Goal: Transaction & Acquisition: Subscribe to service/newsletter

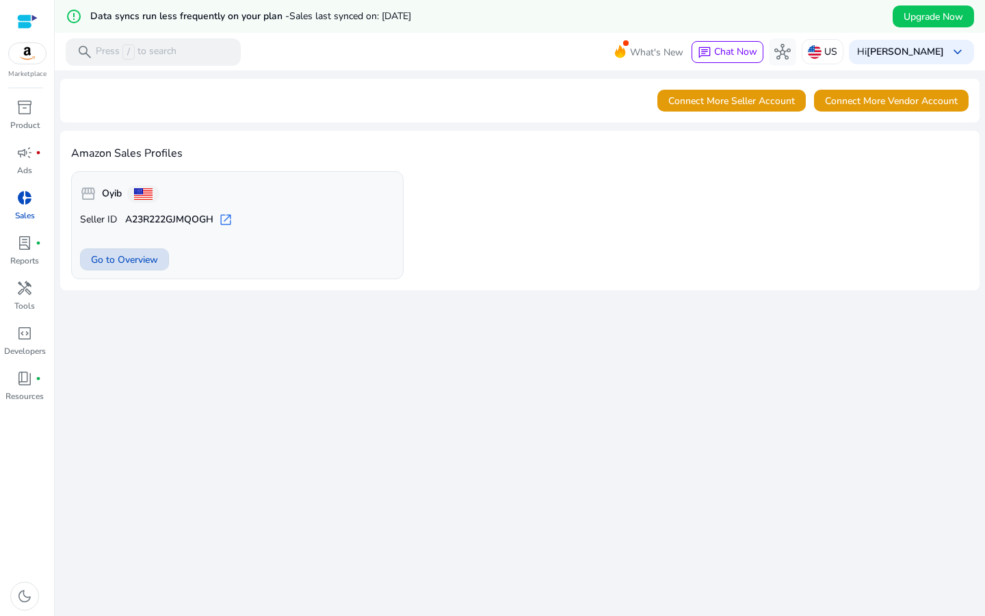
click at [142, 264] on span "Go to Overview" at bounding box center [124, 259] width 67 height 14
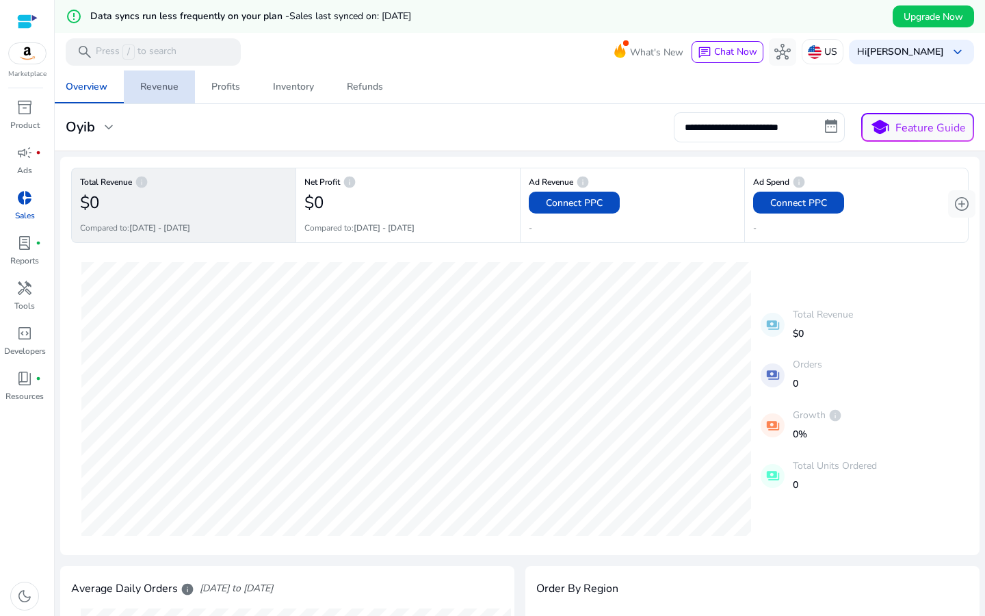
click at [159, 89] on div "Revenue" at bounding box center [159, 87] width 38 height 10
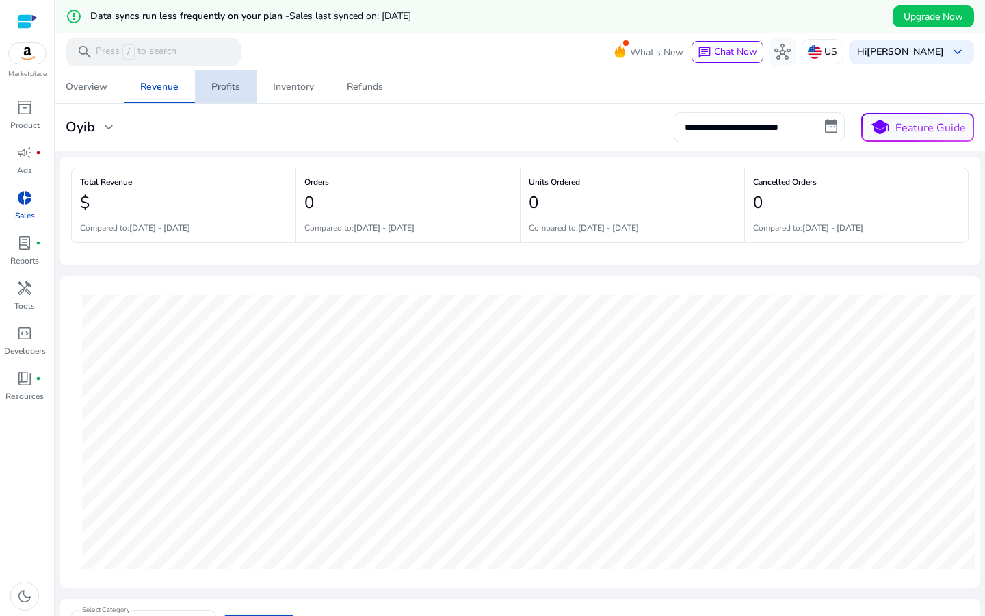
click at [232, 84] on div "Profits" at bounding box center [225, 87] width 29 height 10
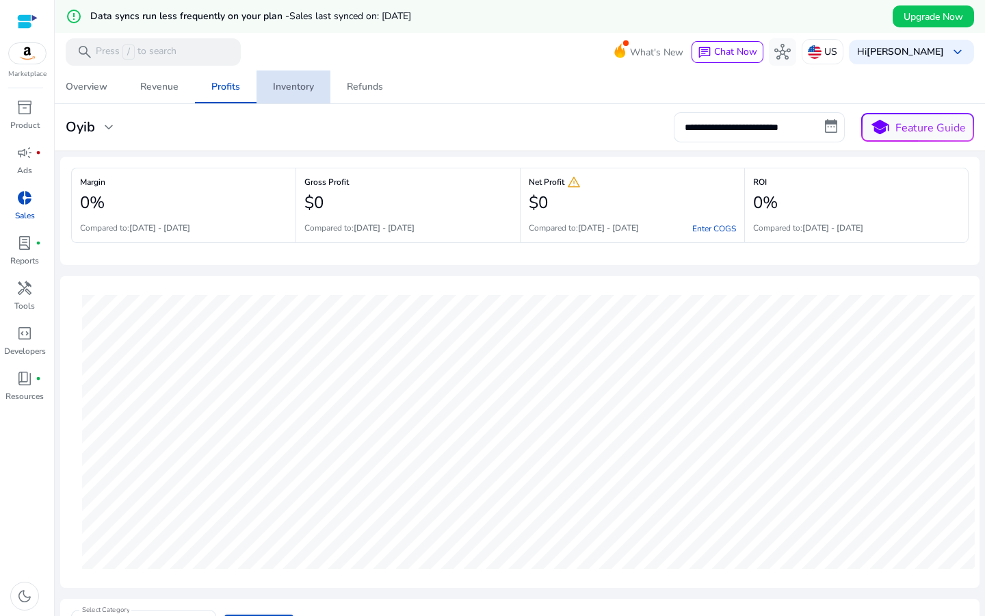
click at [293, 88] on div "Inventory" at bounding box center [293, 87] width 41 height 10
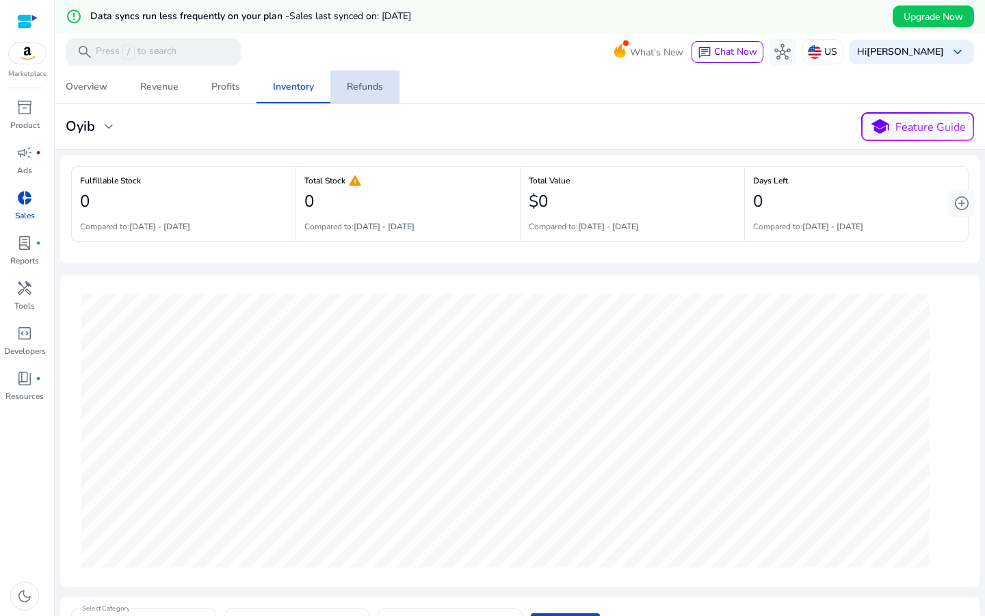
click at [372, 87] on div "Refunds" at bounding box center [365, 87] width 36 height 10
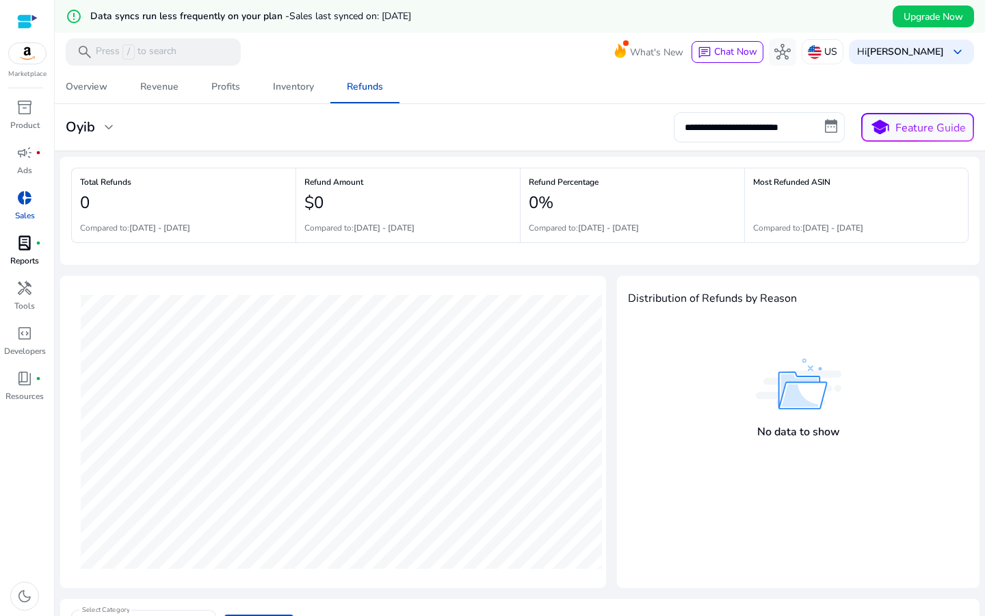
click at [27, 259] on p "Reports" at bounding box center [24, 260] width 29 height 12
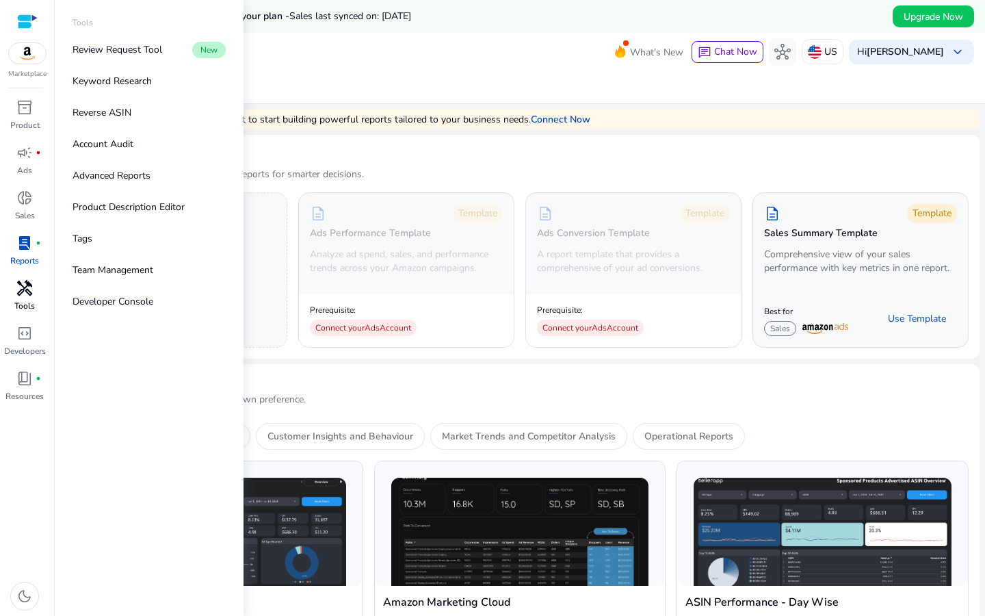
click at [28, 295] on span "handyman" at bounding box center [24, 288] width 16 height 16
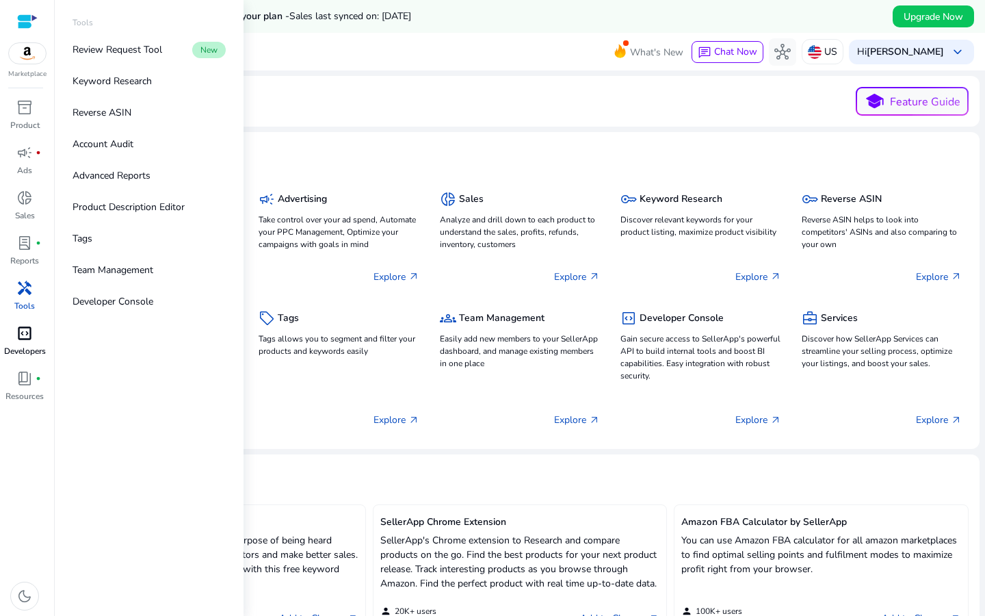
click at [31, 339] on span "code_blocks" at bounding box center [24, 333] width 16 height 16
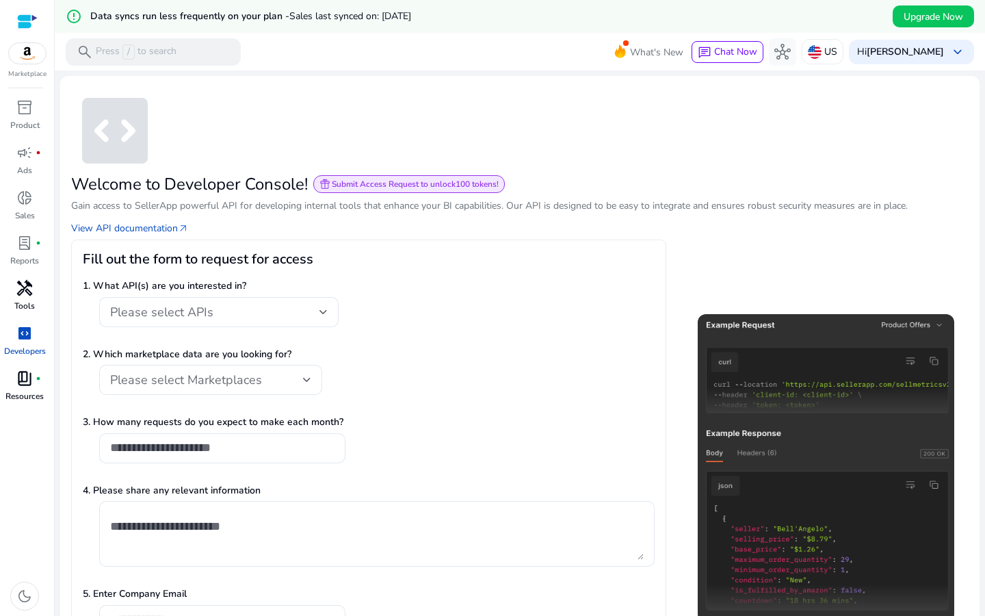
click at [32, 394] on p "Resources" at bounding box center [24, 396] width 38 height 12
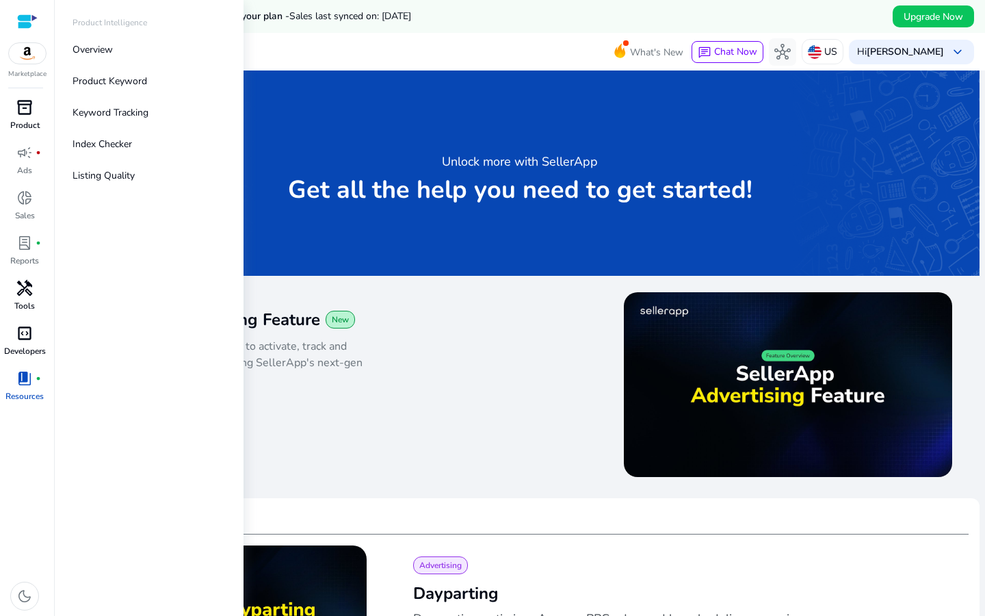
click at [35, 108] on div "inventory_2" at bounding box center [24, 107] width 38 height 22
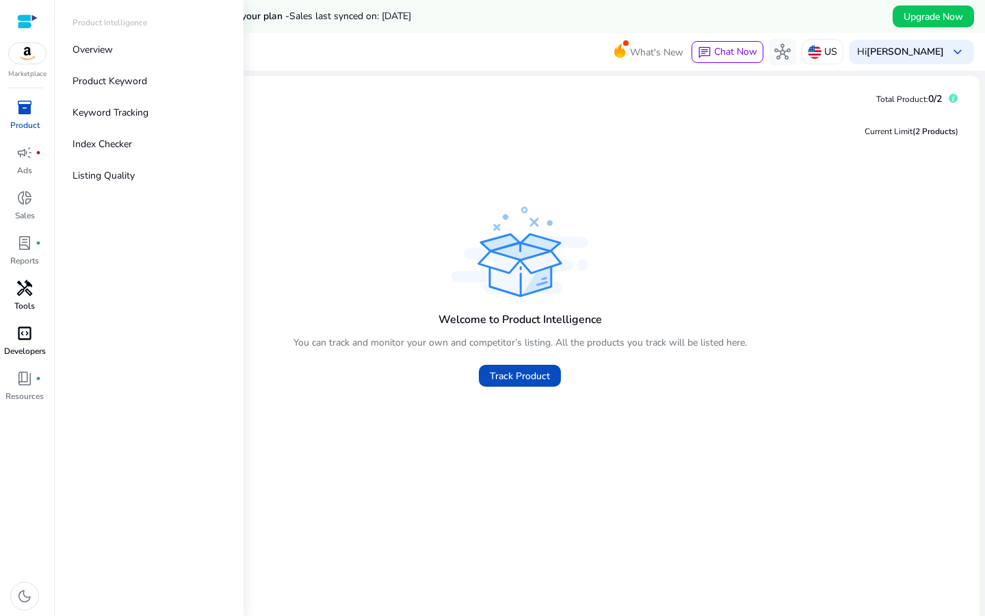
click at [36, 64] on div "Marketplace" at bounding box center [27, 39] width 54 height 79
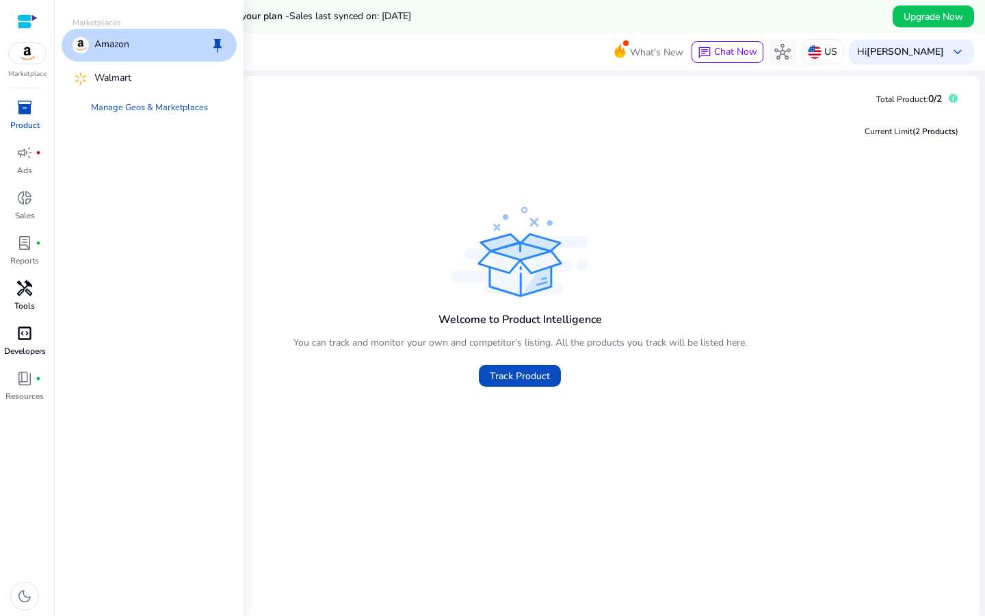
click at [27, 49] on img at bounding box center [27, 53] width 37 height 21
click at [126, 44] on p "Amazon" at bounding box center [111, 45] width 35 height 16
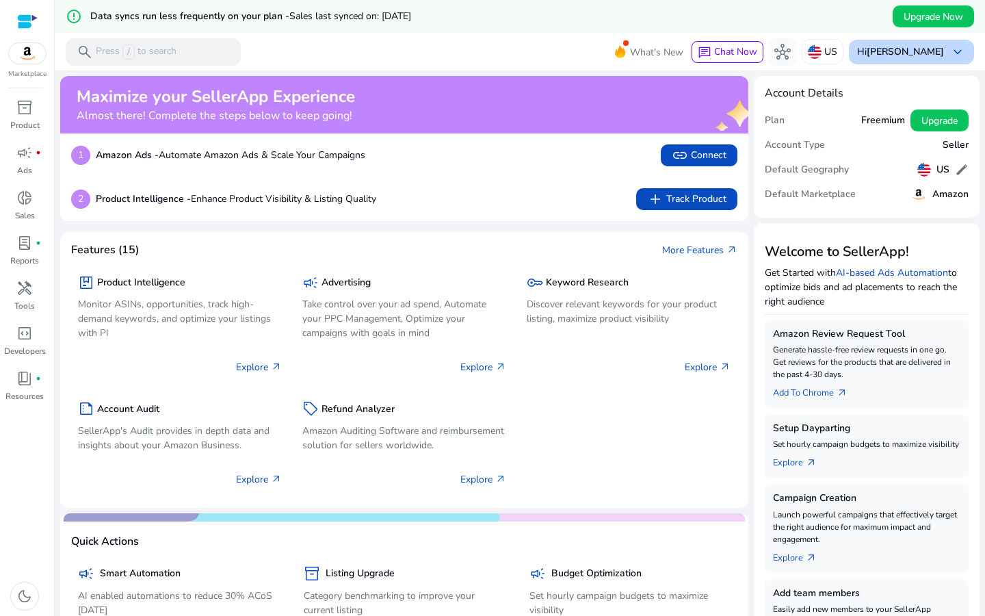
click at [956, 49] on span "keyboard_arrow_down" at bounding box center [957, 52] width 16 height 16
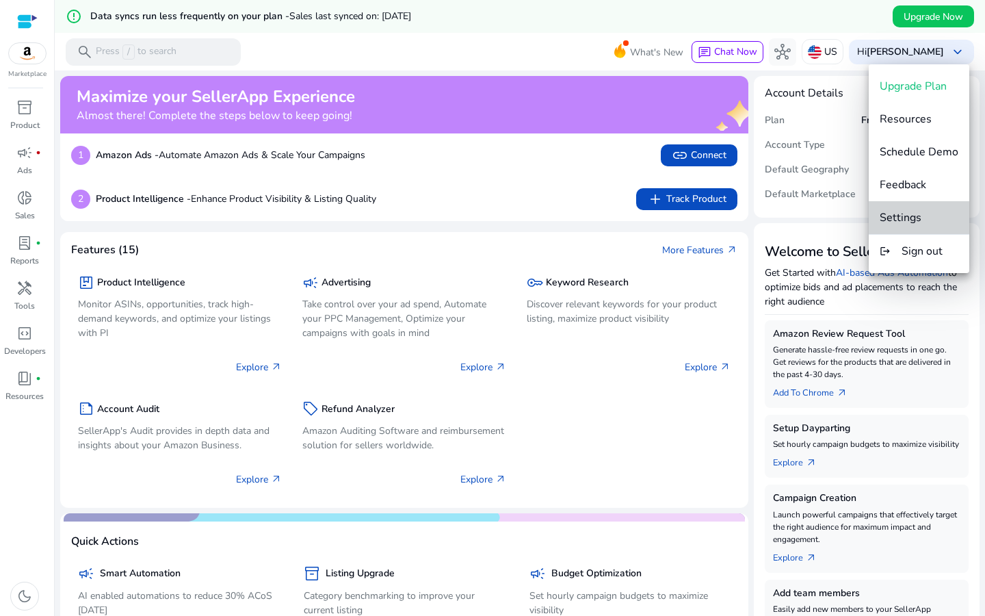
click at [927, 222] on span "Settings" at bounding box center [919, 217] width 79 height 15
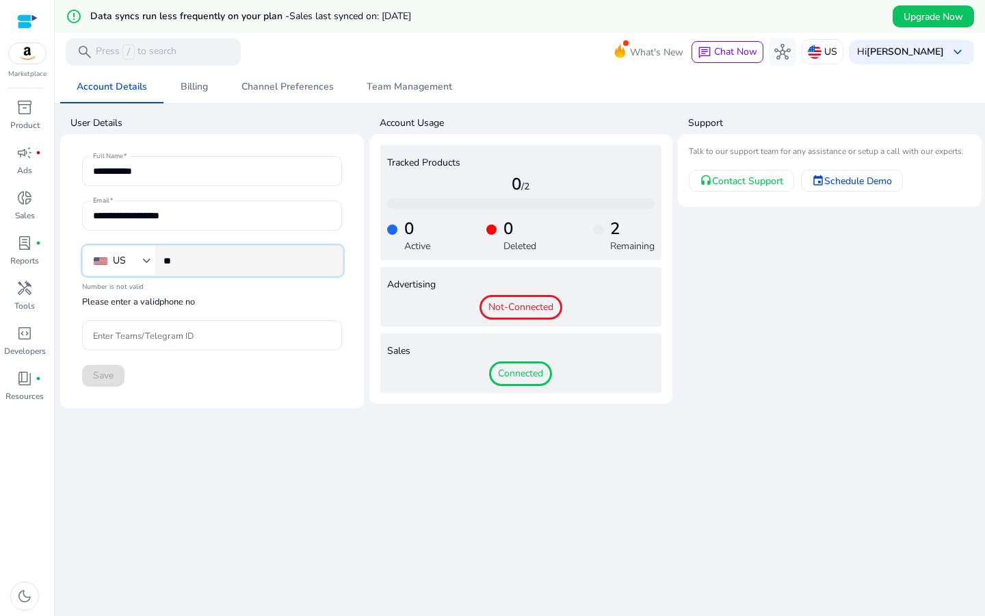
click at [257, 261] on input "**" at bounding box center [247, 260] width 168 height 15
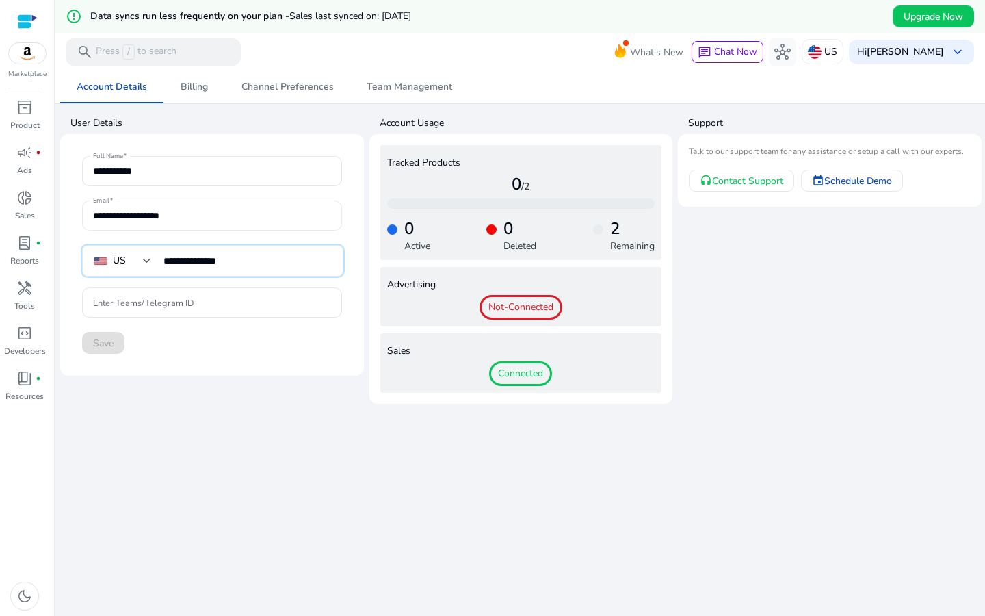
type input "**********"
click at [228, 213] on input "**********" at bounding box center [212, 215] width 238 height 15
type input "*"
type input "**********"
click at [100, 349] on span "Save" at bounding box center [103, 343] width 21 height 14
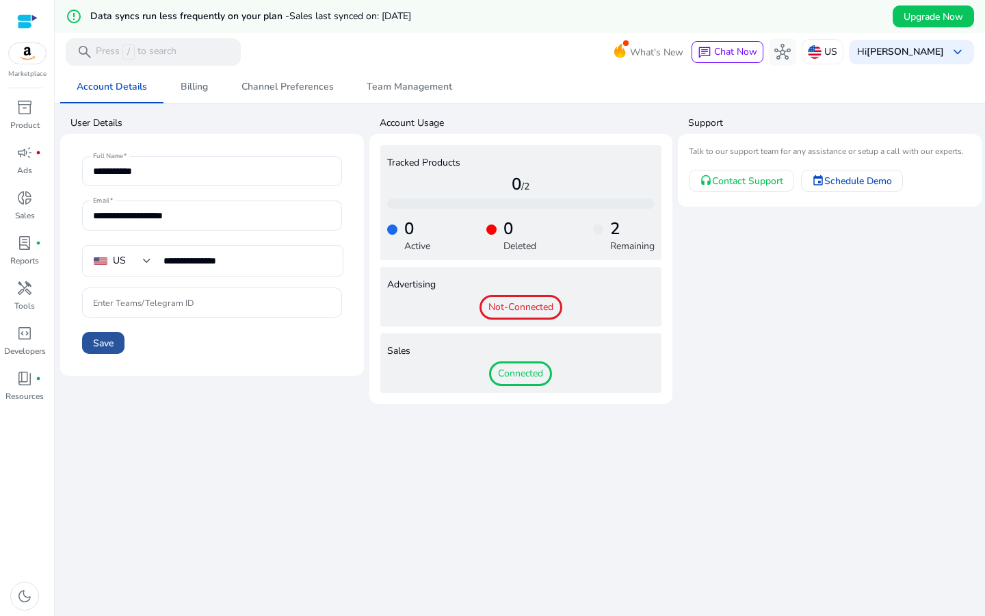
click at [105, 341] on span "Save" at bounding box center [103, 343] width 21 height 14
click at [187, 84] on span "Billing" at bounding box center [194, 87] width 27 height 10
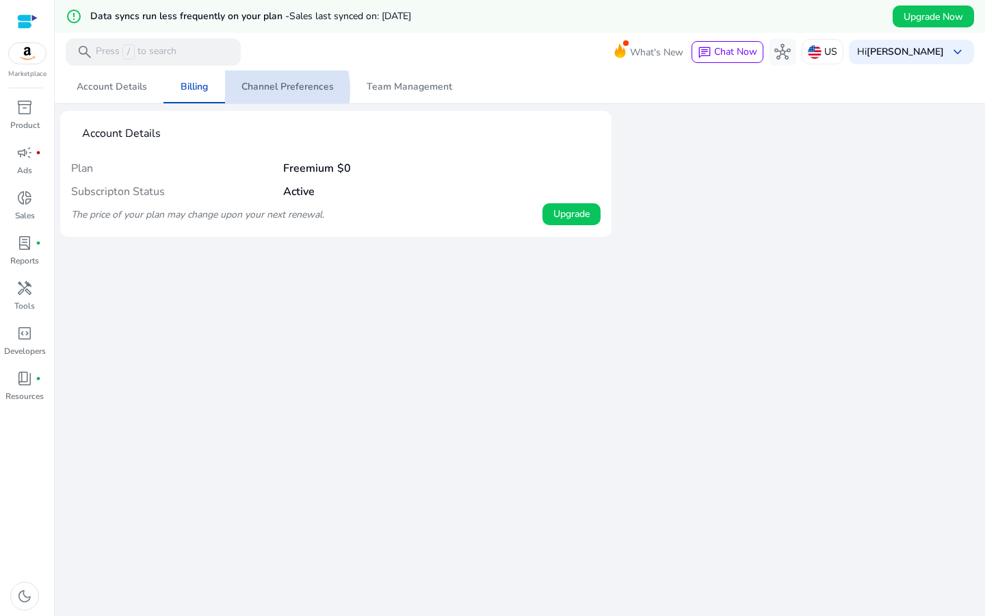
click at [270, 90] on span "Channel Preferences" at bounding box center [287, 87] width 92 height 10
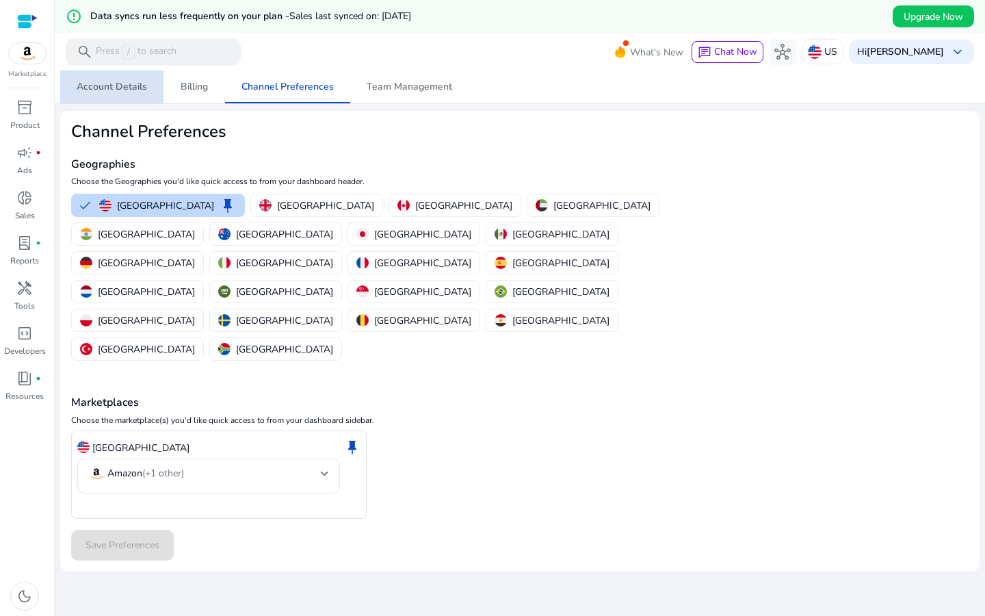
click at [118, 88] on span "Account Details" at bounding box center [112, 87] width 70 height 10
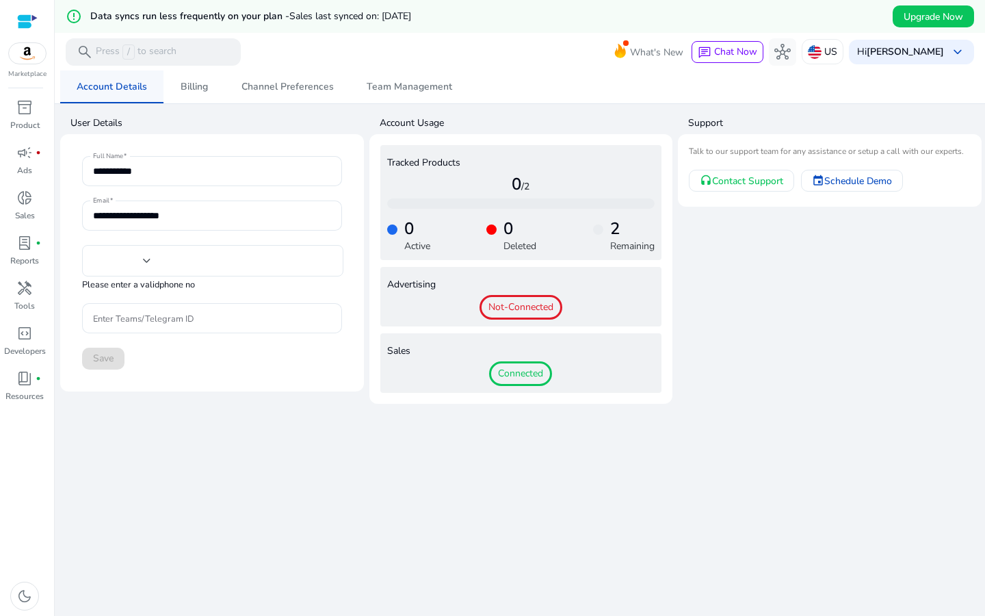
type input "**"
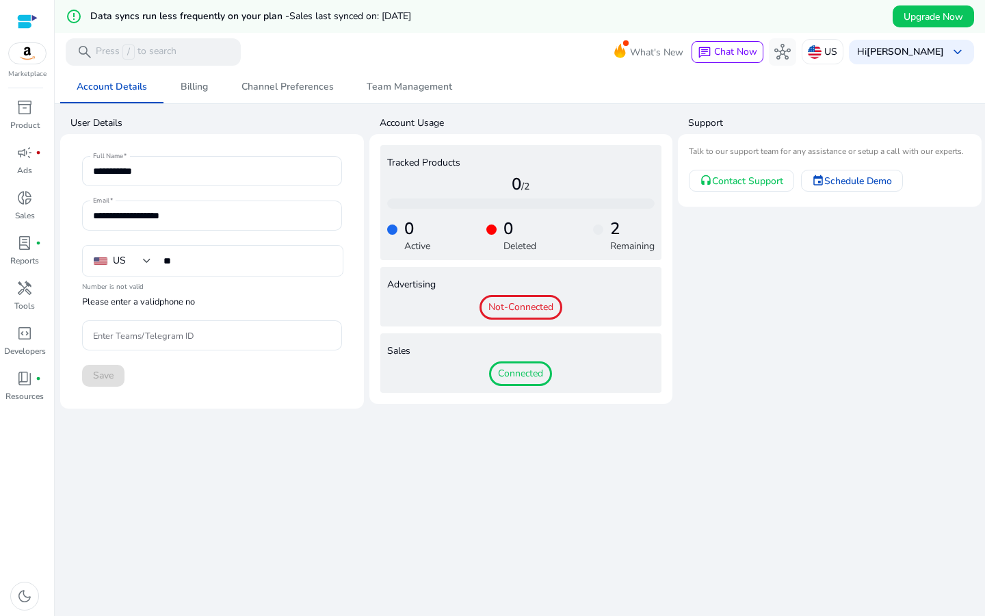
click at [30, 60] on img at bounding box center [27, 53] width 37 height 21
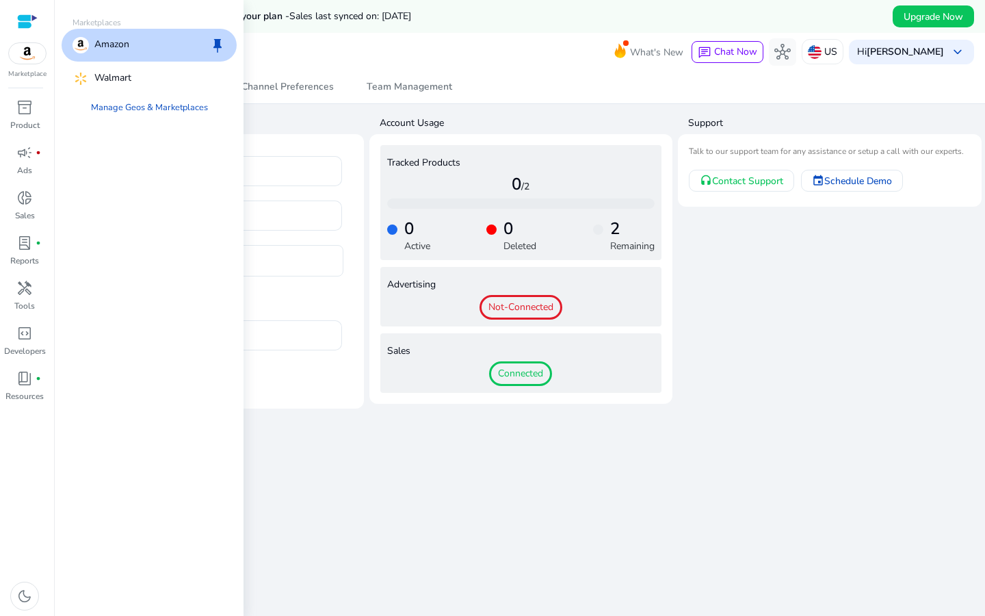
click at [25, 16] on div at bounding box center [27, 22] width 21 height 16
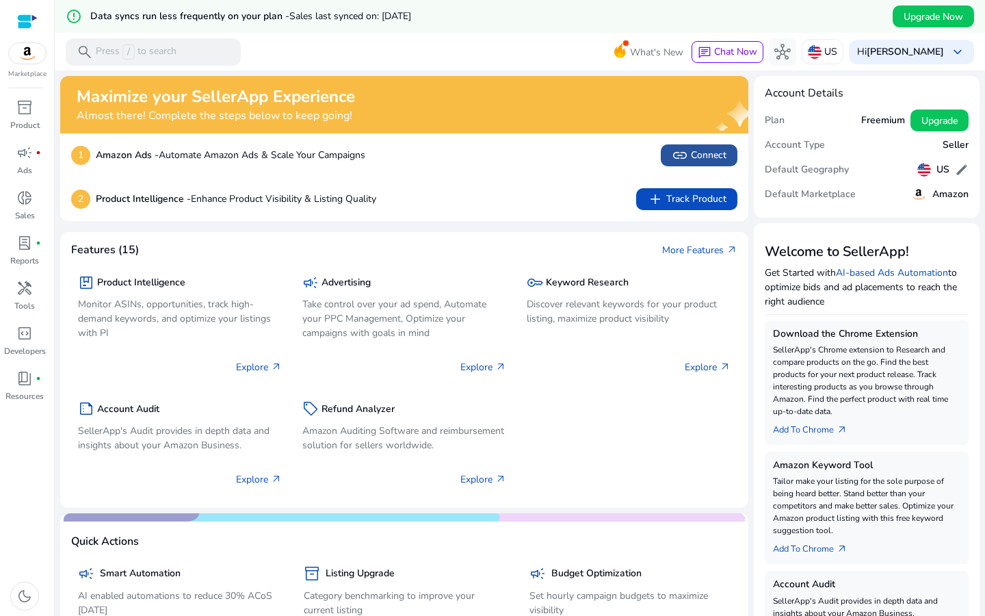
click at [688, 150] on span "link Connect" at bounding box center [699, 155] width 55 height 16
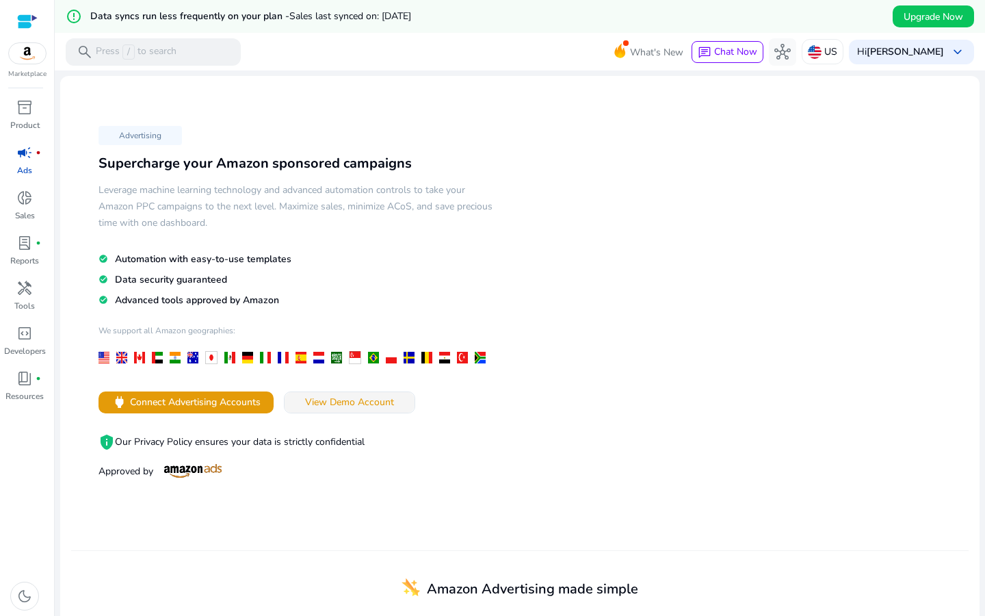
click at [360, 401] on span "View Demo Account" at bounding box center [349, 402] width 89 height 14
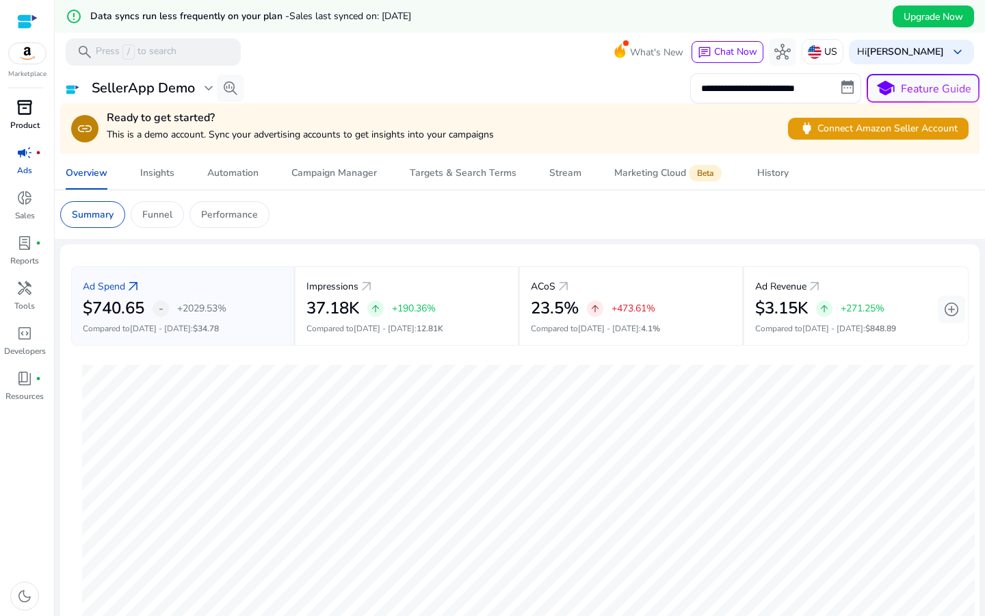
click at [25, 111] on span "inventory_2" at bounding box center [24, 107] width 16 height 16
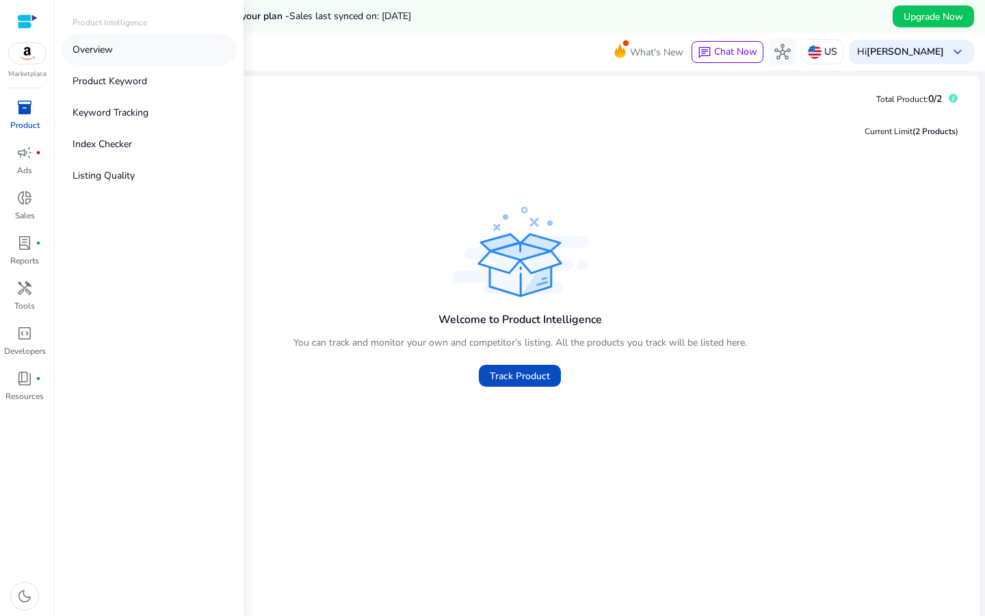
click at [91, 47] on p "Overview" at bounding box center [92, 49] width 40 height 14
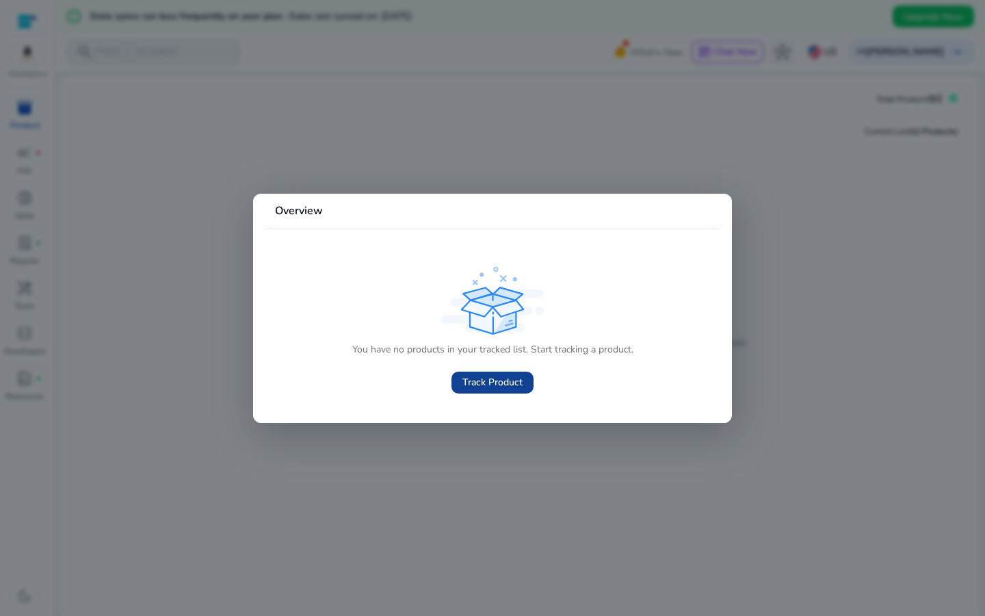
click at [496, 385] on span "Track Product" at bounding box center [492, 382] width 60 height 14
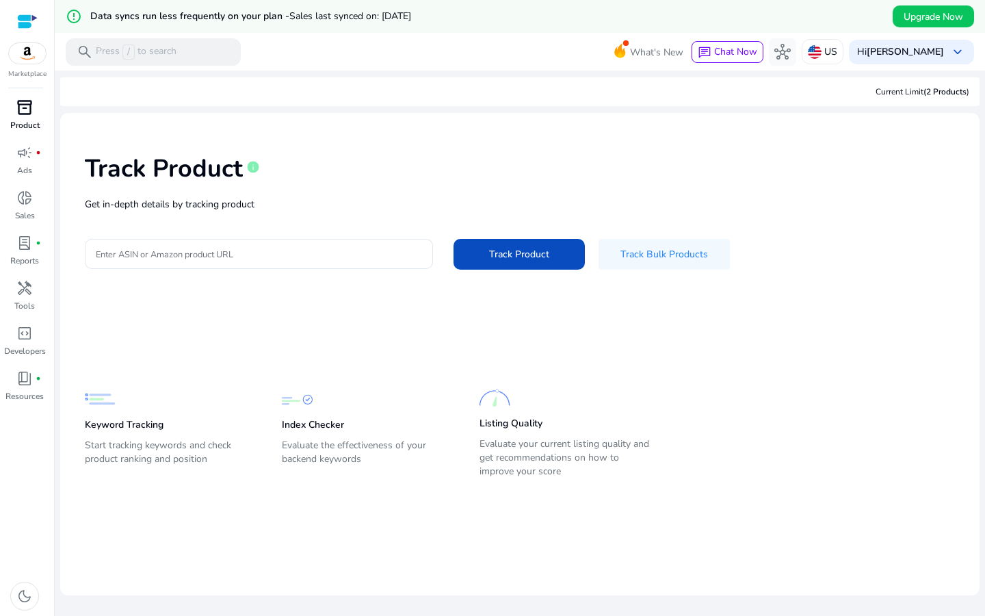
click at [942, 92] on span "(2 Products" at bounding box center [944, 91] width 43 height 11
click at [950, 47] on span "keyboard_arrow_down" at bounding box center [957, 52] width 16 height 16
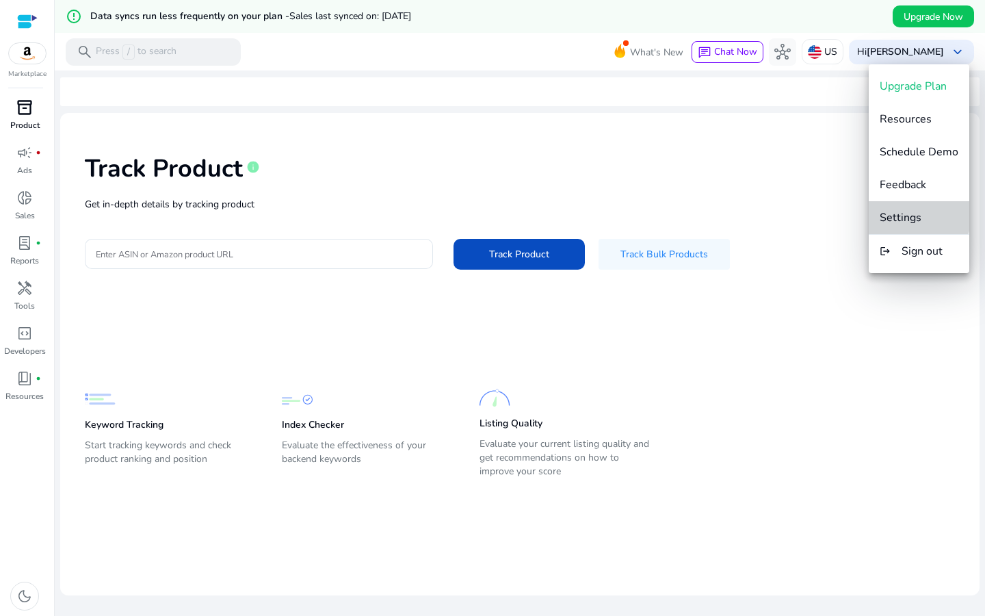
click at [918, 213] on span "Settings" at bounding box center [901, 217] width 42 height 15
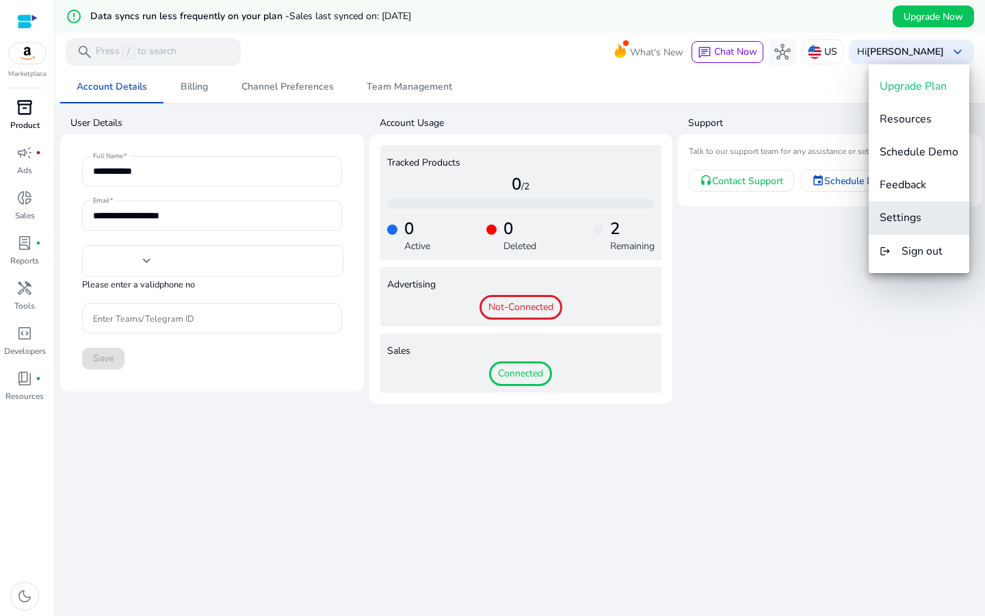
type input "**"
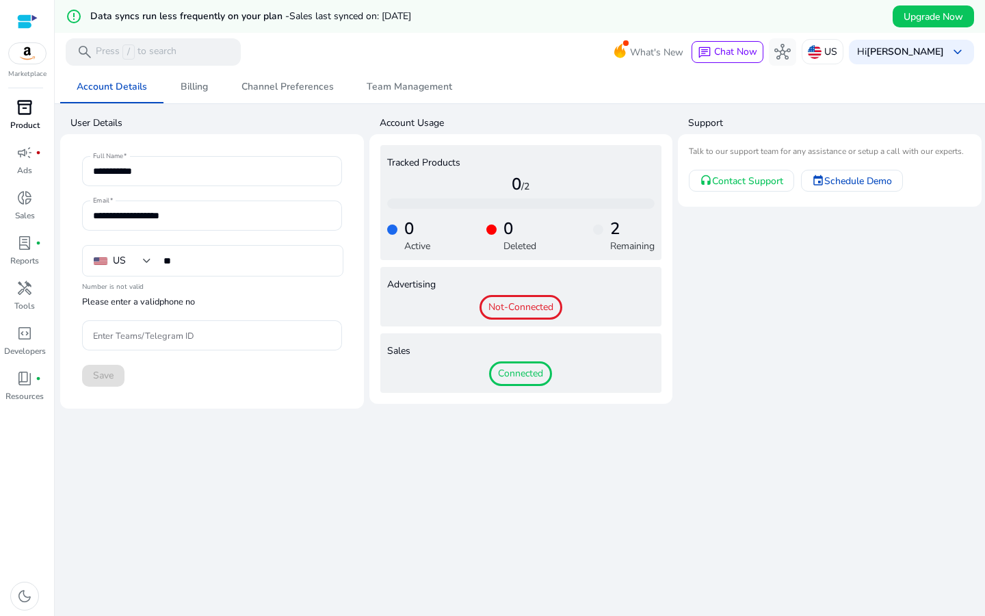
click at [617, 235] on h4 "2" at bounding box center [632, 229] width 44 height 20
click at [523, 375] on span "Connected" at bounding box center [520, 373] width 63 height 25
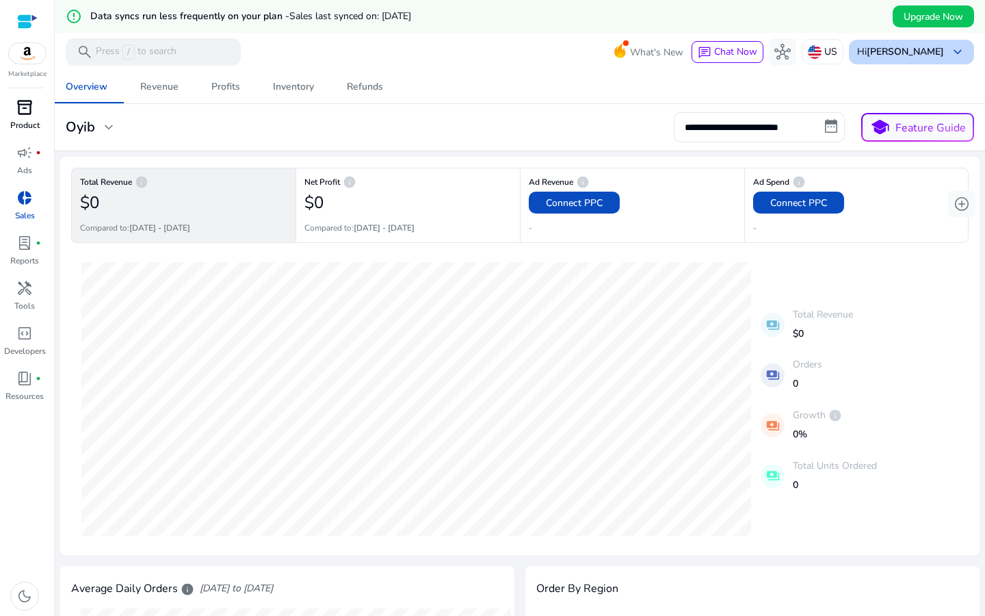
click at [951, 51] on span "keyboard_arrow_down" at bounding box center [957, 52] width 16 height 16
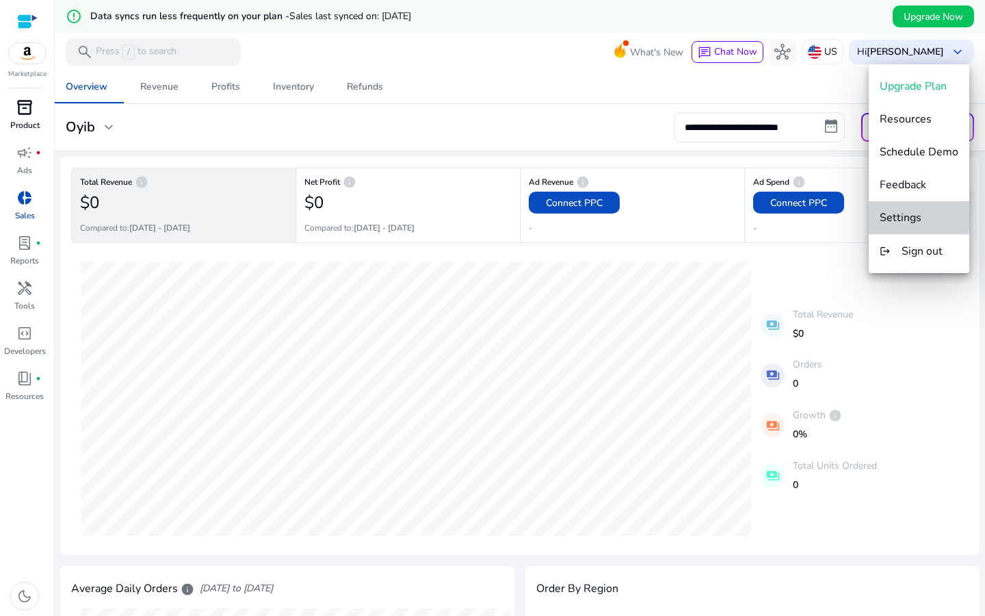
click at [918, 215] on span "Settings" at bounding box center [901, 217] width 42 height 15
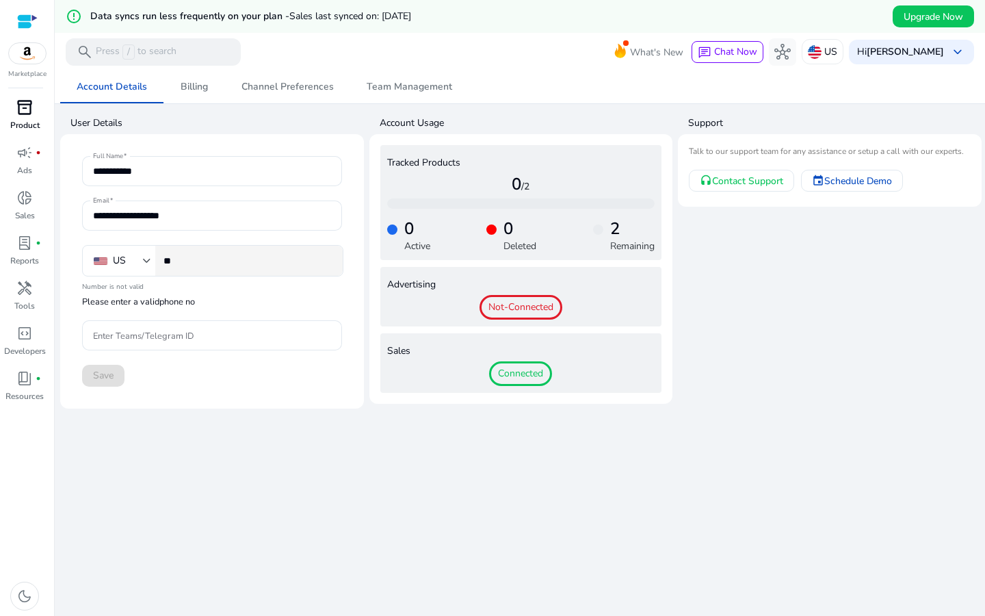
click at [230, 265] on input "**" at bounding box center [247, 260] width 168 height 15
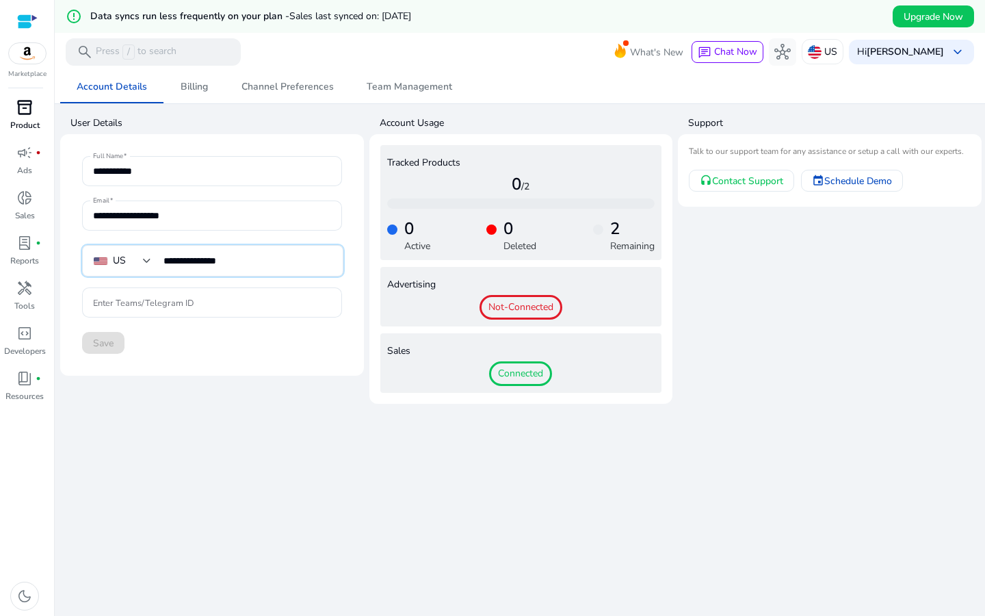
type input "**********"
click at [104, 355] on mat-card-content "**********" at bounding box center [212, 255] width 282 height 220
click at [105, 348] on div "Save" at bounding box center [212, 343] width 260 height 22
click at [105, 347] on div "Save" at bounding box center [212, 343] width 260 height 22
click at [224, 308] on input "Enter Teams/Telegram ID" at bounding box center [212, 302] width 238 height 15
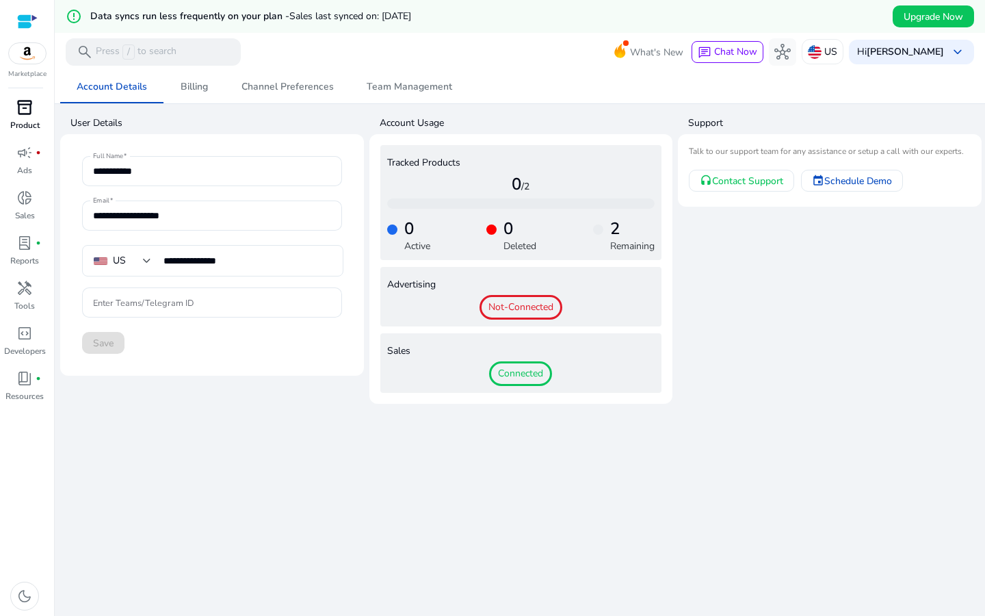
click at [111, 340] on div "Save" at bounding box center [212, 343] width 260 height 22
click at [226, 304] on input "Enter Teams/Telegram ID" at bounding box center [212, 302] width 238 height 15
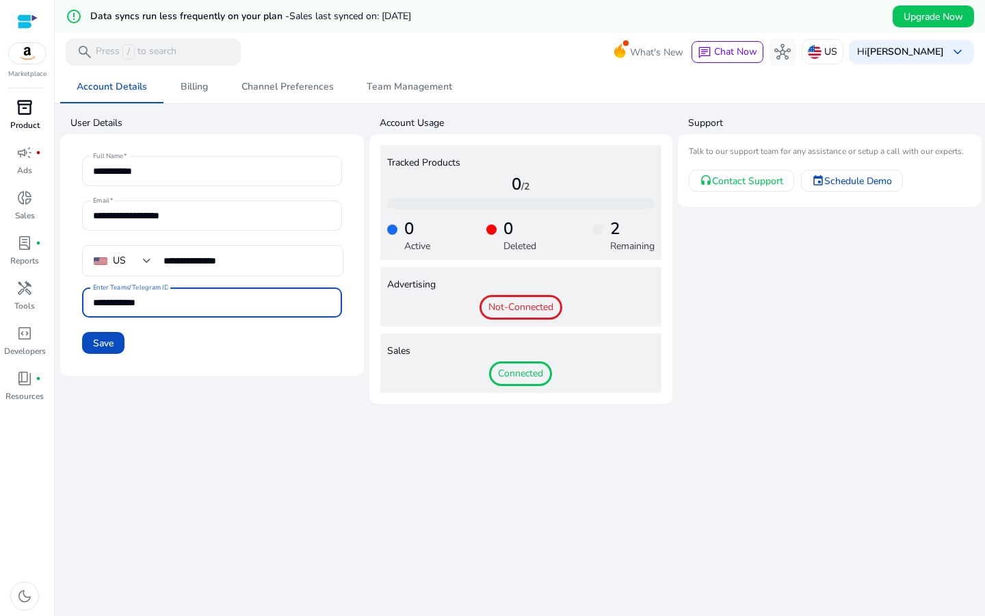
type input "**********"
click at [117, 341] on span at bounding box center [103, 342] width 42 height 33
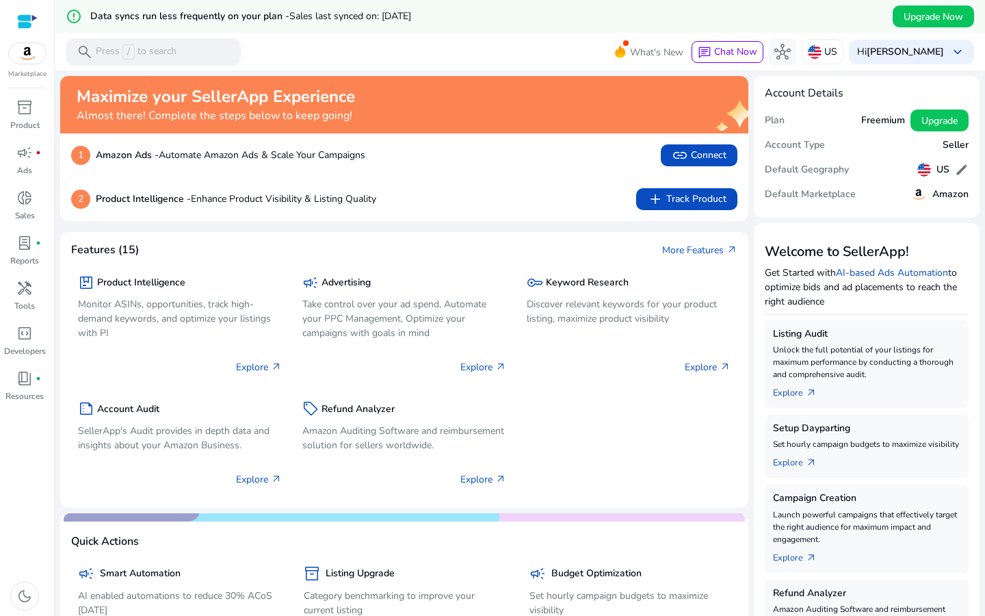
click at [644, 443] on div "package Product Intelligence Monitor ASINs, opportunities, track high-demand ke…" at bounding box center [404, 376] width 666 height 239
click at [949, 51] on span "keyboard_arrow_down" at bounding box center [957, 52] width 16 height 16
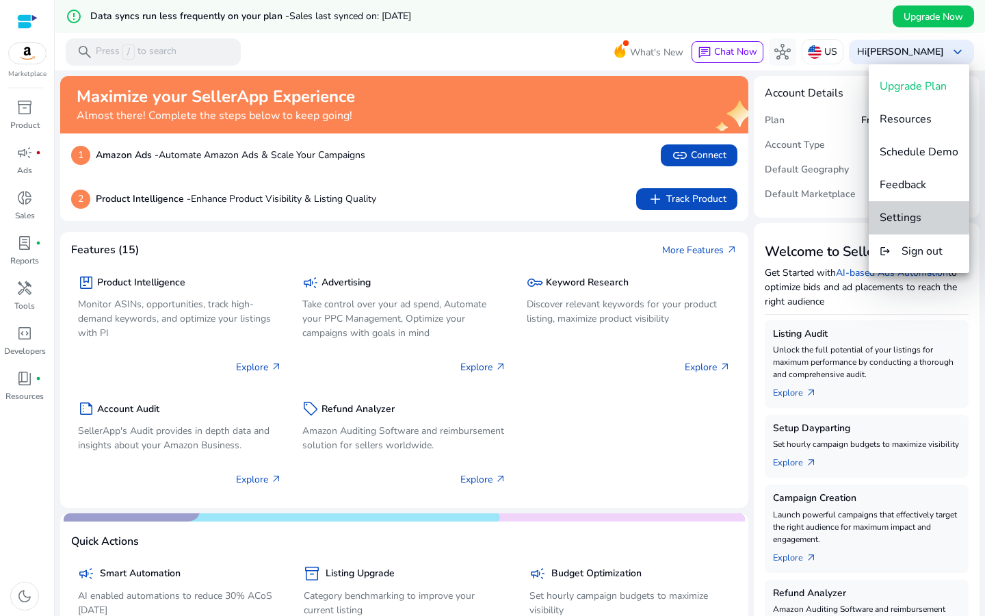
click at [917, 212] on span "Settings" at bounding box center [901, 217] width 42 height 15
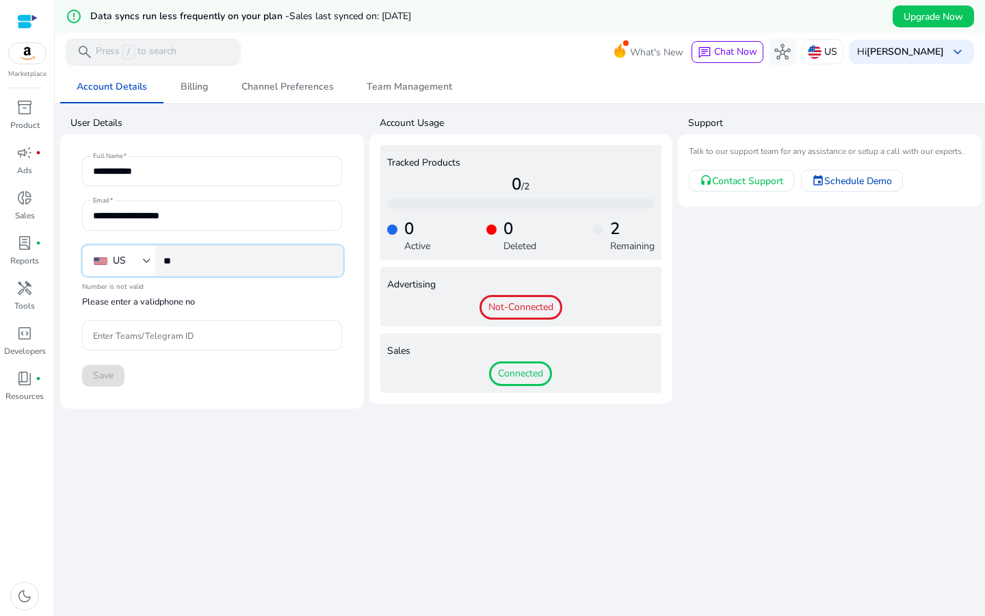
click at [197, 254] on input "**" at bounding box center [247, 260] width 168 height 15
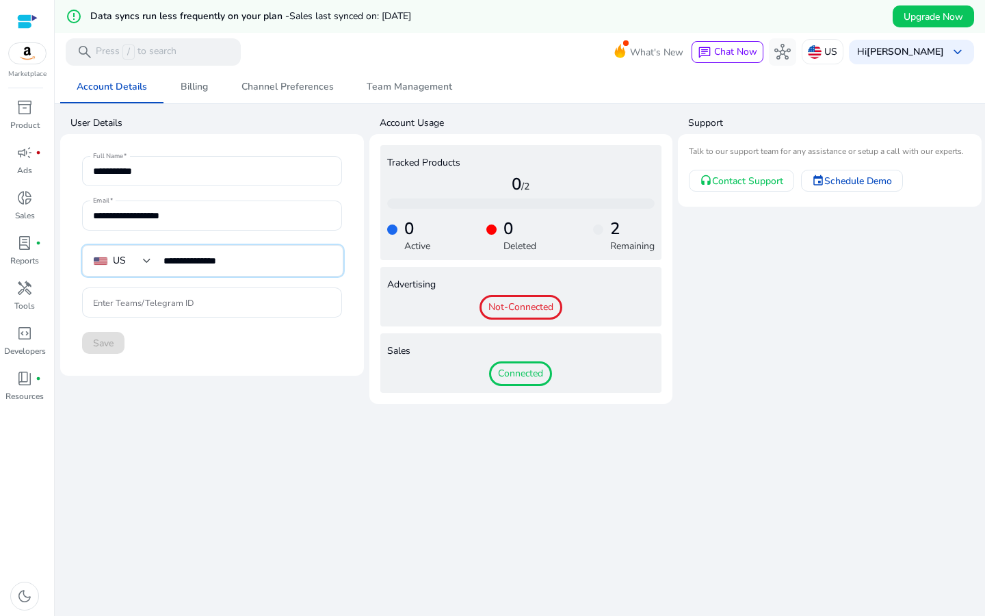
type input "**********"
click at [92, 347] on div "Save" at bounding box center [212, 343] width 260 height 22
click at [217, 293] on div at bounding box center [212, 302] width 238 height 30
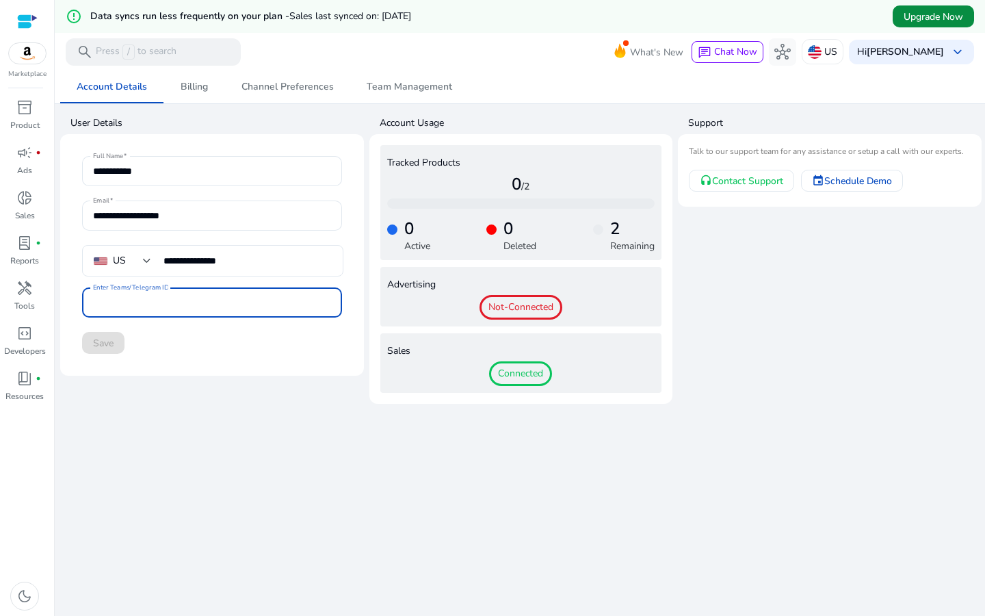
click at [915, 16] on span "Upgrade Now" at bounding box center [933, 17] width 60 height 14
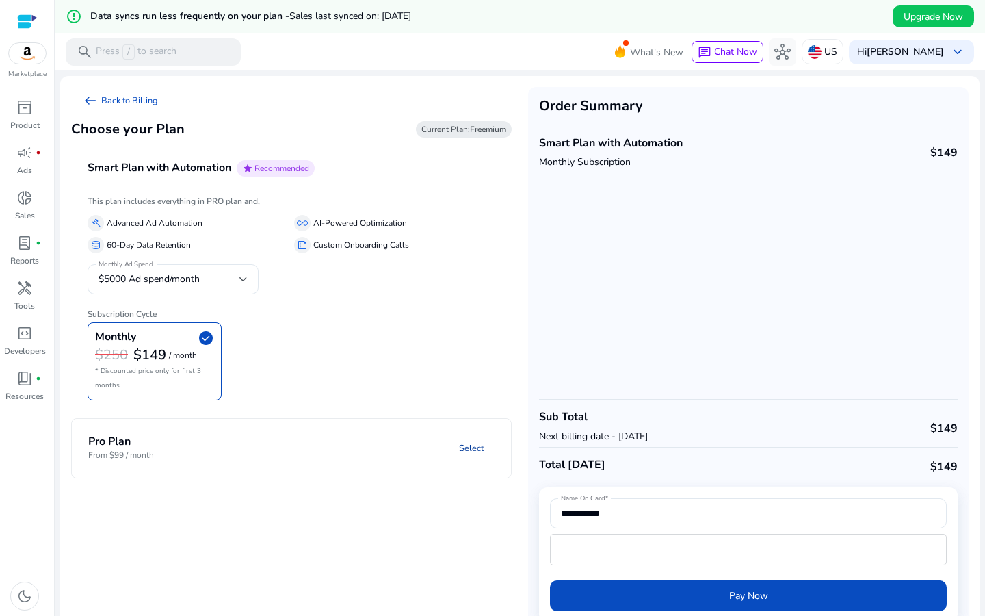
click at [475, 447] on link "Select" at bounding box center [471, 448] width 47 height 25
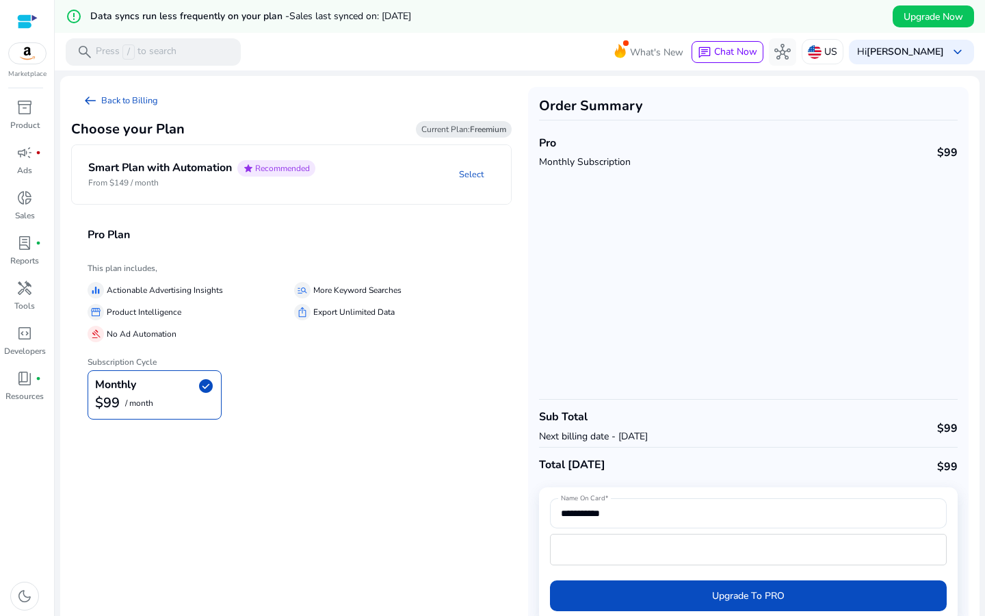
click at [203, 189] on mat-expansion-panel-header "Smart Plan with Automation star Recommended From $149 / month Select" at bounding box center [308, 174] width 472 height 59
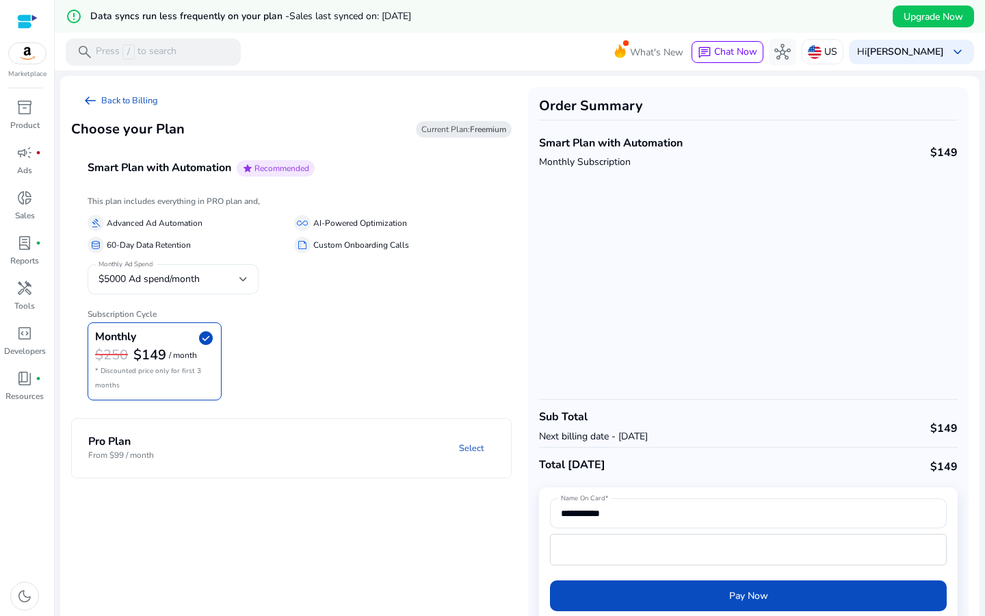
click at [245, 280] on div at bounding box center [243, 278] width 8 height 5
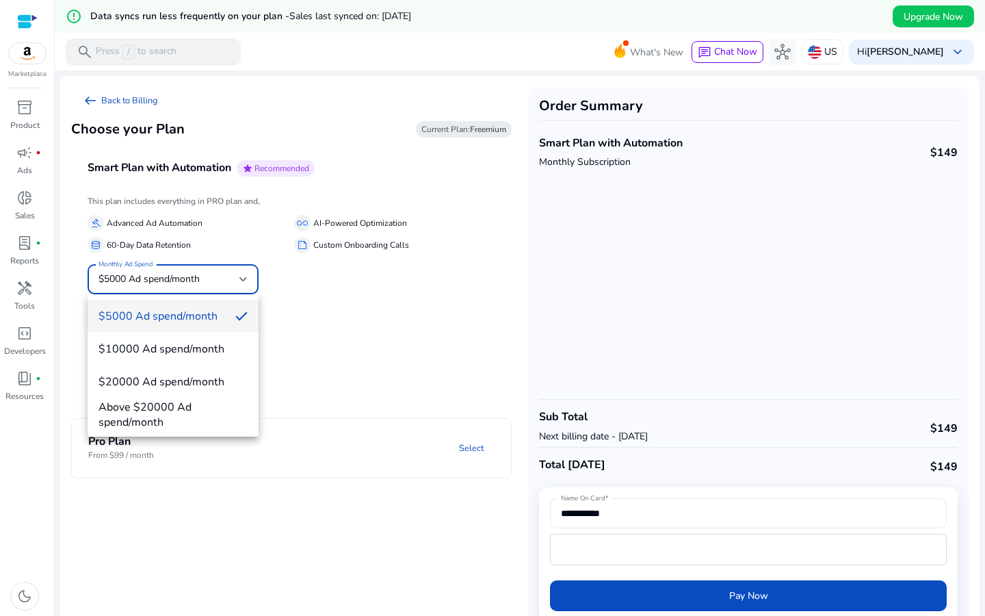
click at [338, 315] on div at bounding box center [492, 308] width 985 height 616
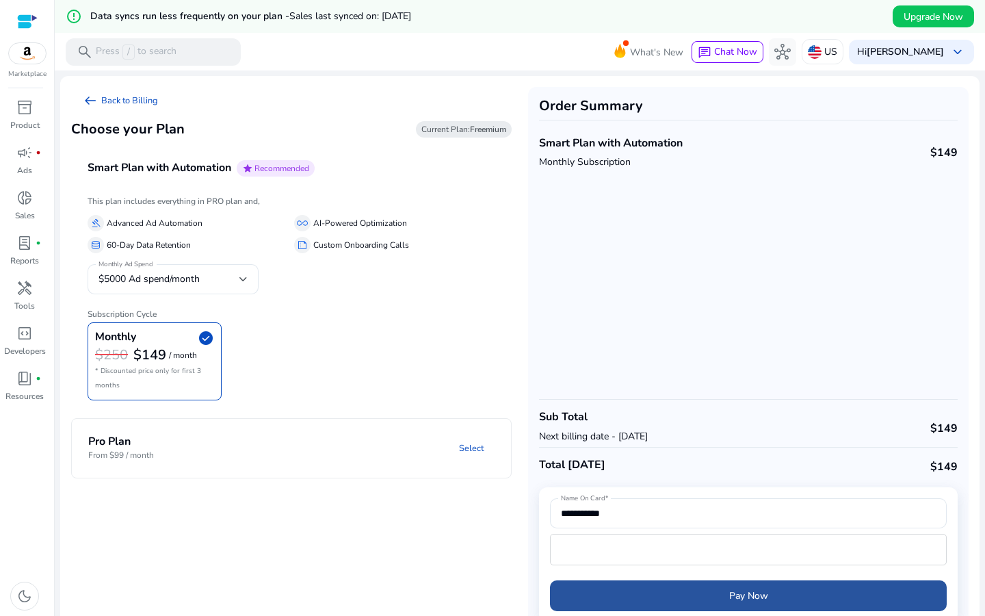
click at [787, 599] on span "submit" at bounding box center [748, 595] width 397 height 33
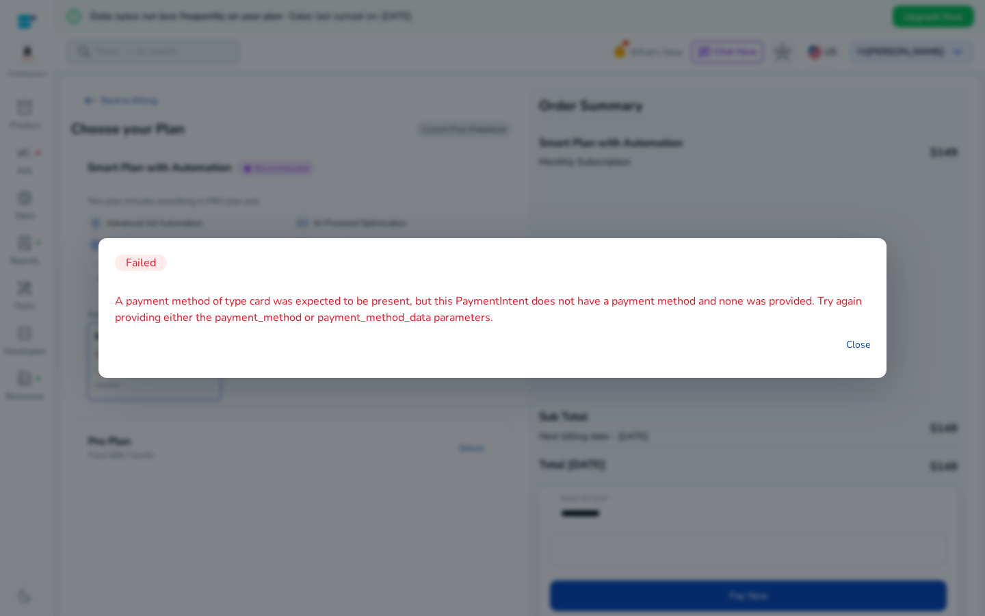
click at [907, 494] on div at bounding box center [492, 308] width 985 height 616
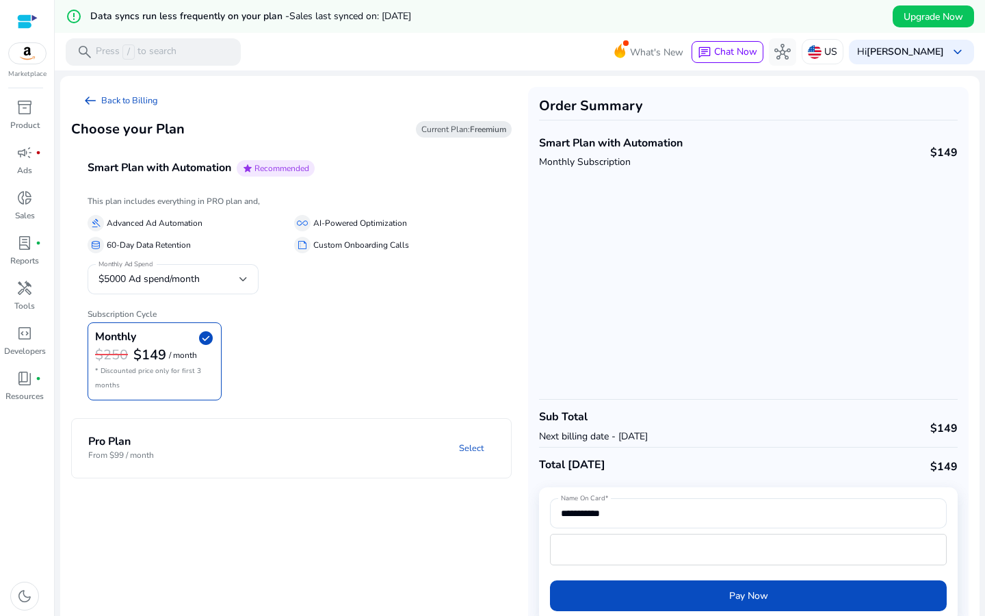
click at [298, 570] on app-plan-selection "arrow_left_alt Back to Billing Choose your Plan Current Plan: Freemium Smart Pl…" at bounding box center [291, 360] width 440 height 546
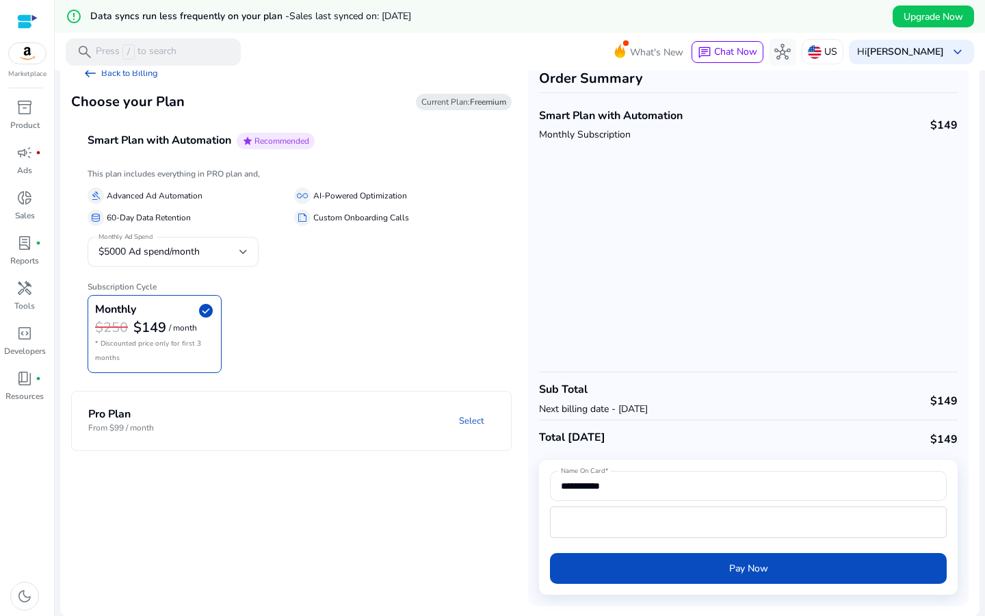
scroll to position [33, 0]
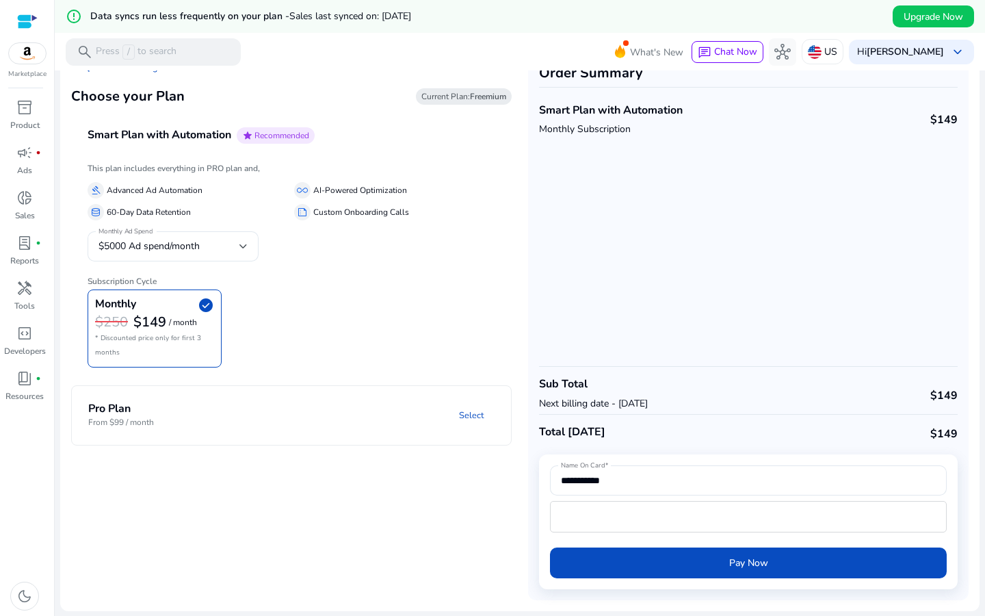
drag, startPoint x: 824, startPoint y: 306, endPoint x: 848, endPoint y: 386, distance: 82.9
click at [848, 384] on div "**********" at bounding box center [748, 327] width 440 height 546
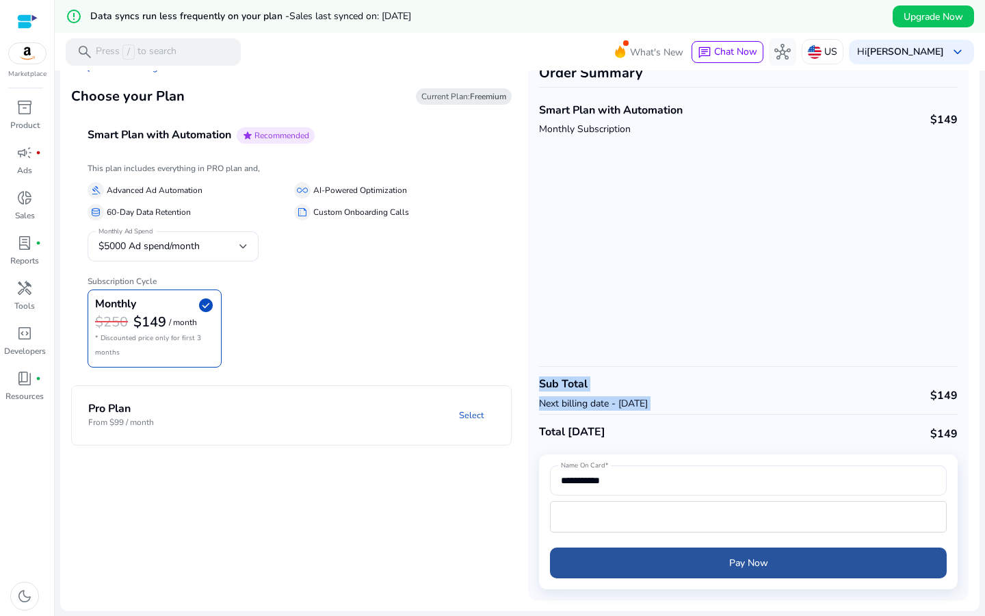
click at [804, 559] on span "submit" at bounding box center [748, 562] width 397 height 33
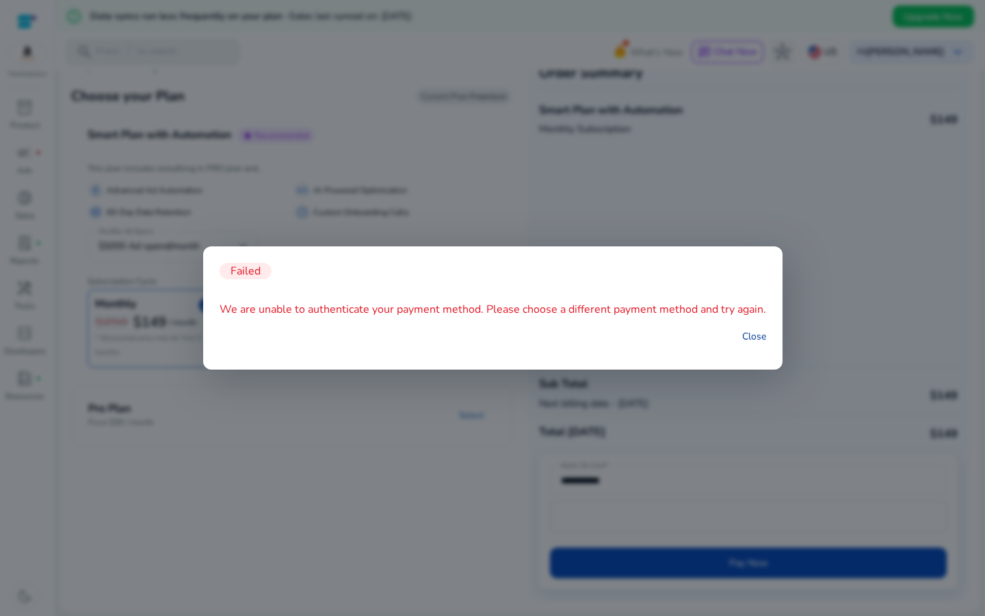
click at [754, 337] on link "Close" at bounding box center [754, 336] width 24 height 14
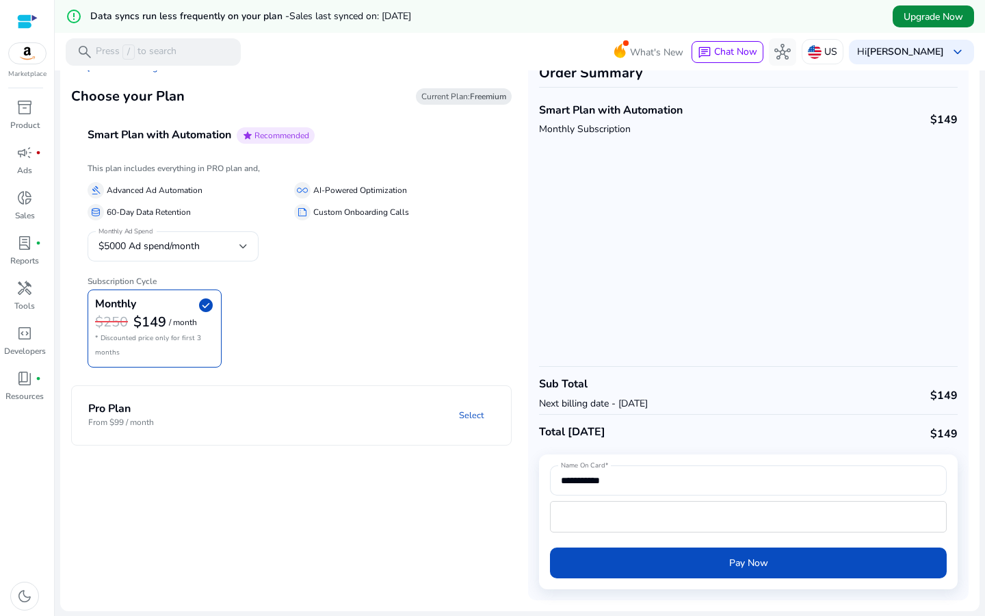
click at [950, 13] on span "Upgrade Now" at bounding box center [933, 17] width 60 height 14
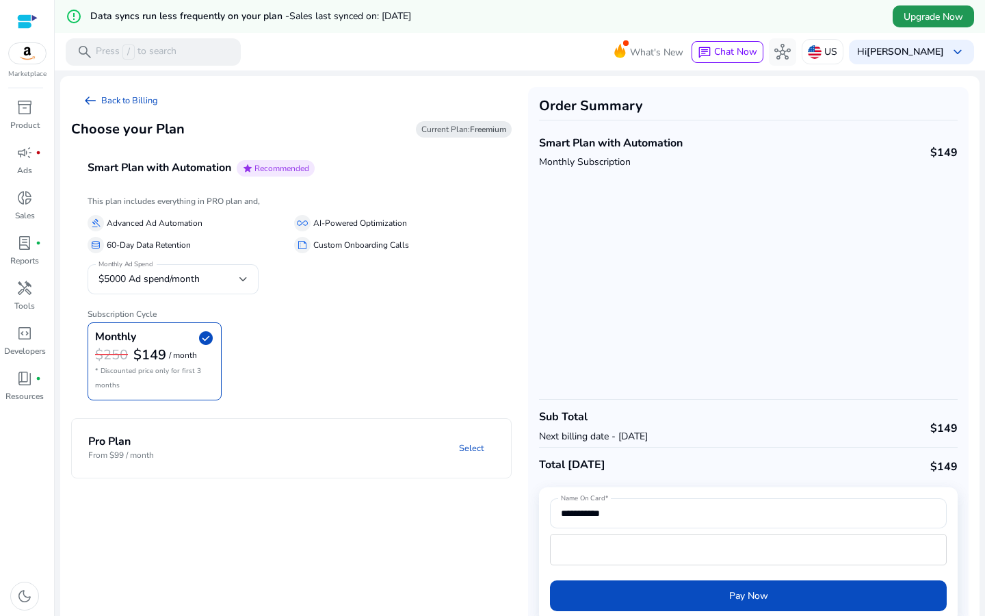
click at [950, 13] on span "Upgrade Now" at bounding box center [933, 17] width 60 height 14
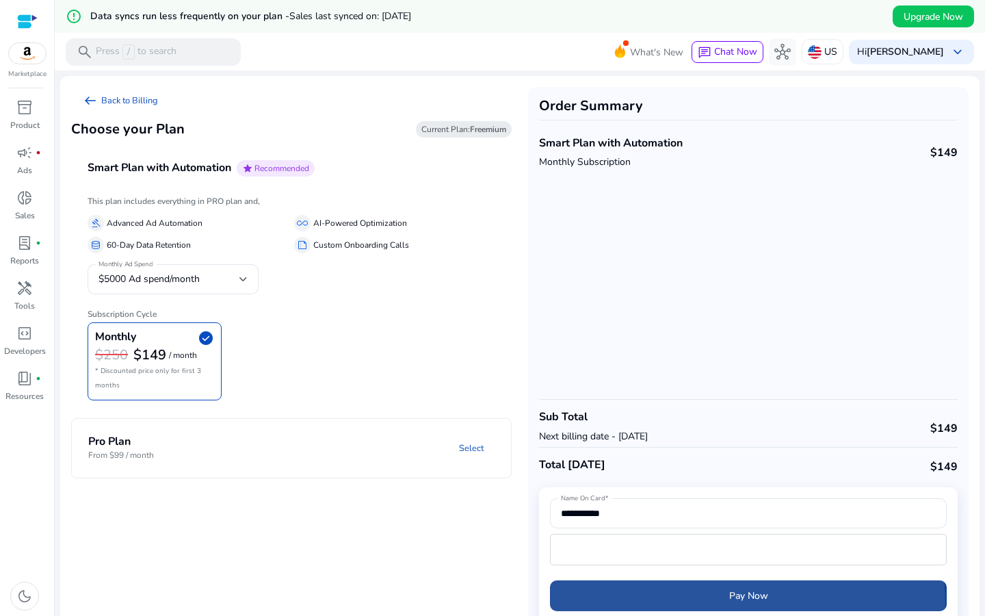
click at [721, 604] on span "submit" at bounding box center [748, 595] width 397 height 33
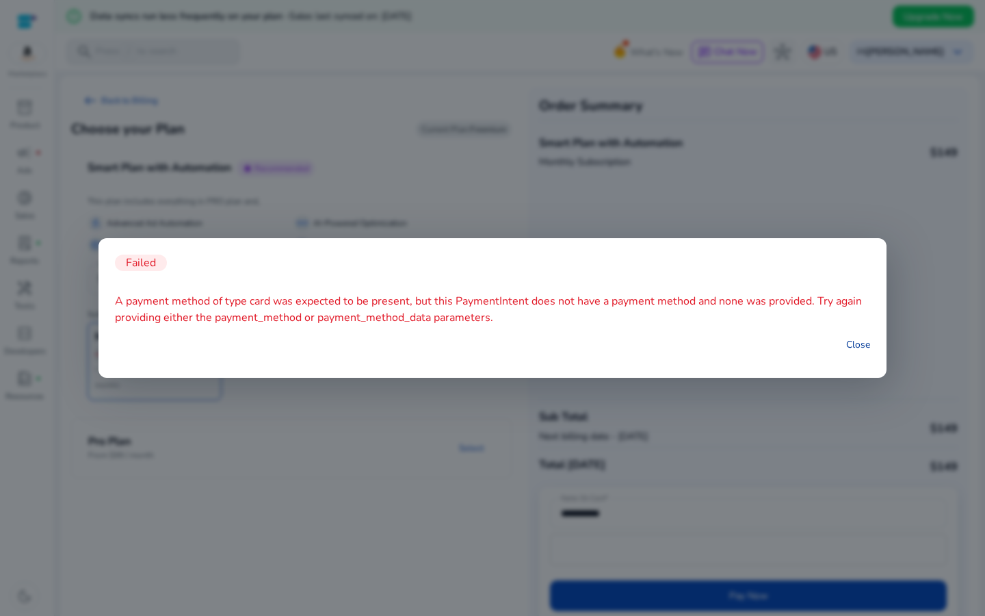
click at [867, 342] on link "Close" at bounding box center [858, 344] width 24 height 14
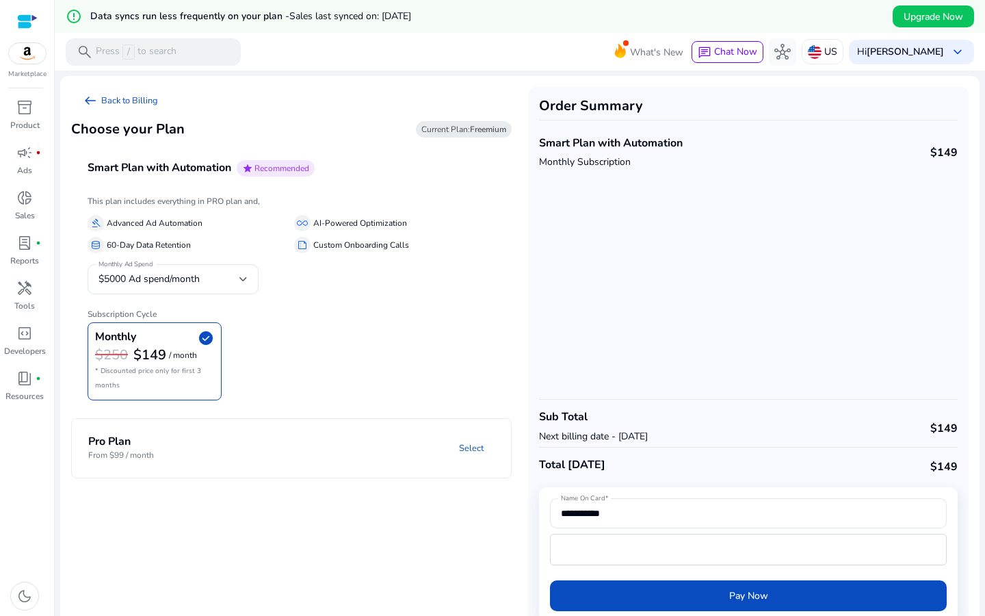
click at [22, 18] on div at bounding box center [27, 22] width 21 height 16
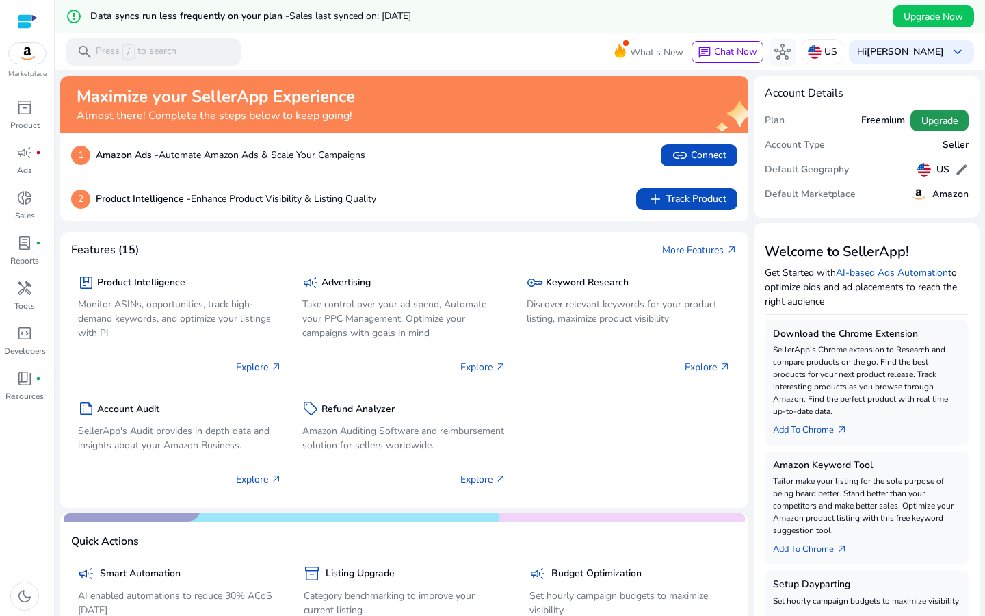
click at [944, 116] on span "Upgrade" at bounding box center [939, 121] width 36 height 14
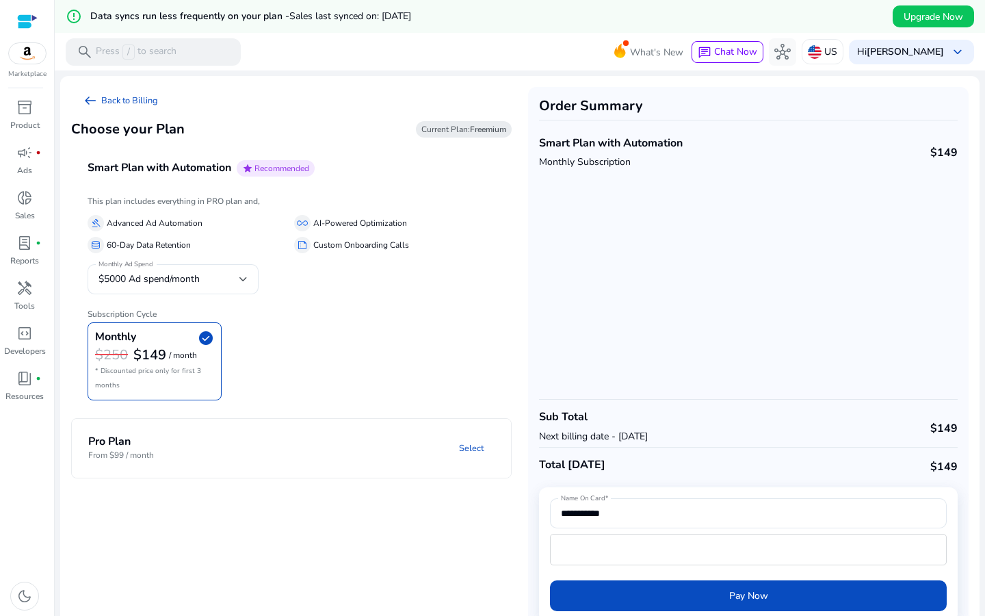
click at [436, 440] on mat-panel-description "Select" at bounding box center [371, 447] width 280 height 25
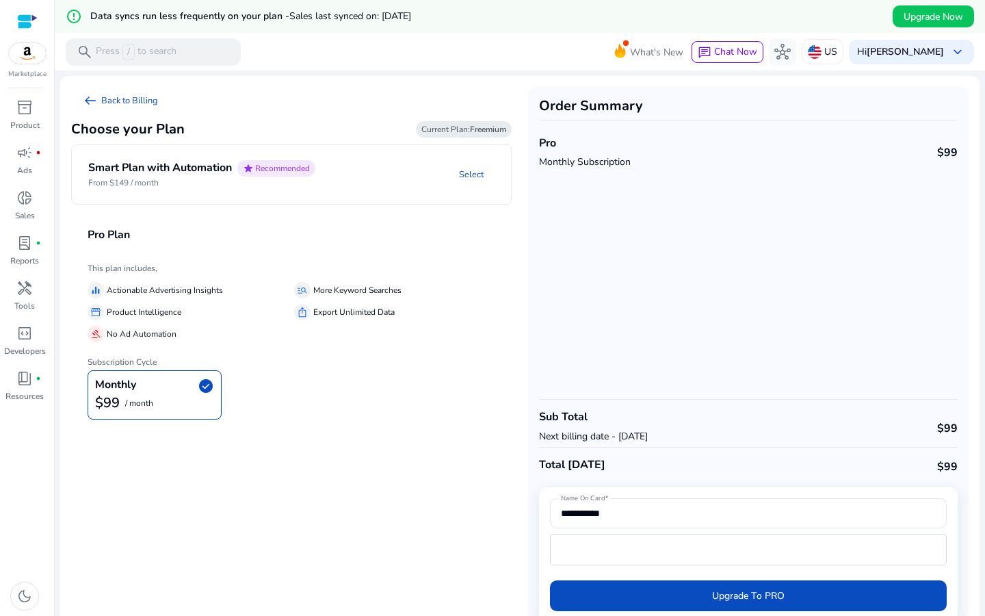
click at [358, 225] on mat-expansion-panel-header "Pro Plan" at bounding box center [307, 235] width 473 height 48
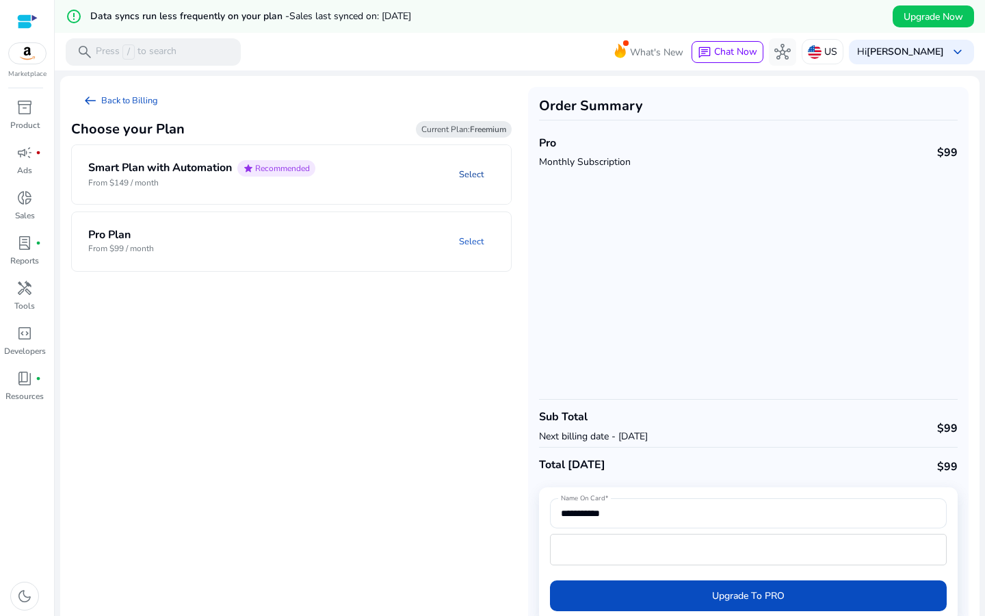
click at [482, 171] on link "Select" at bounding box center [471, 174] width 47 height 25
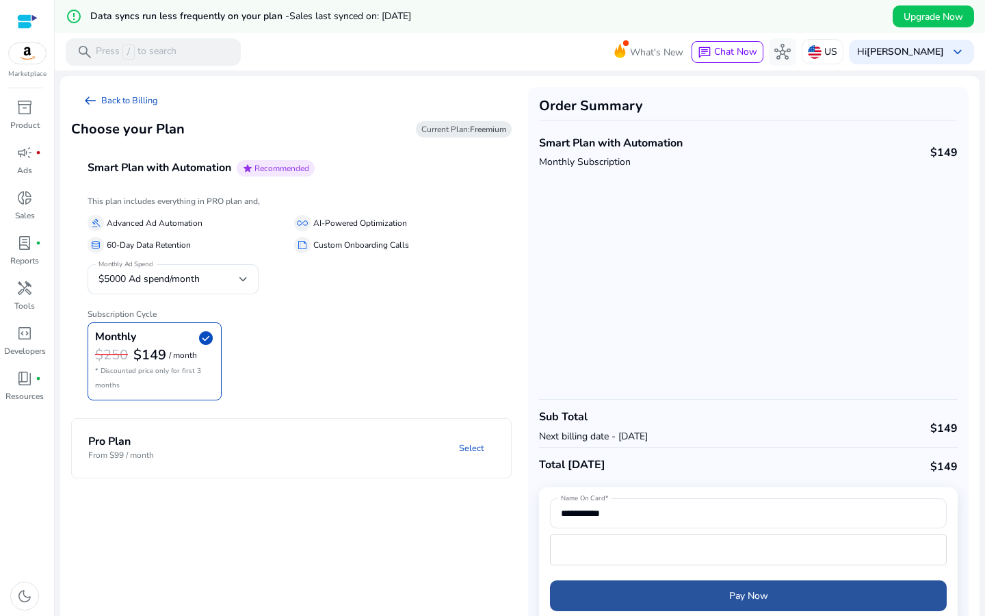
click at [760, 598] on span "Pay Now" at bounding box center [748, 595] width 39 height 14
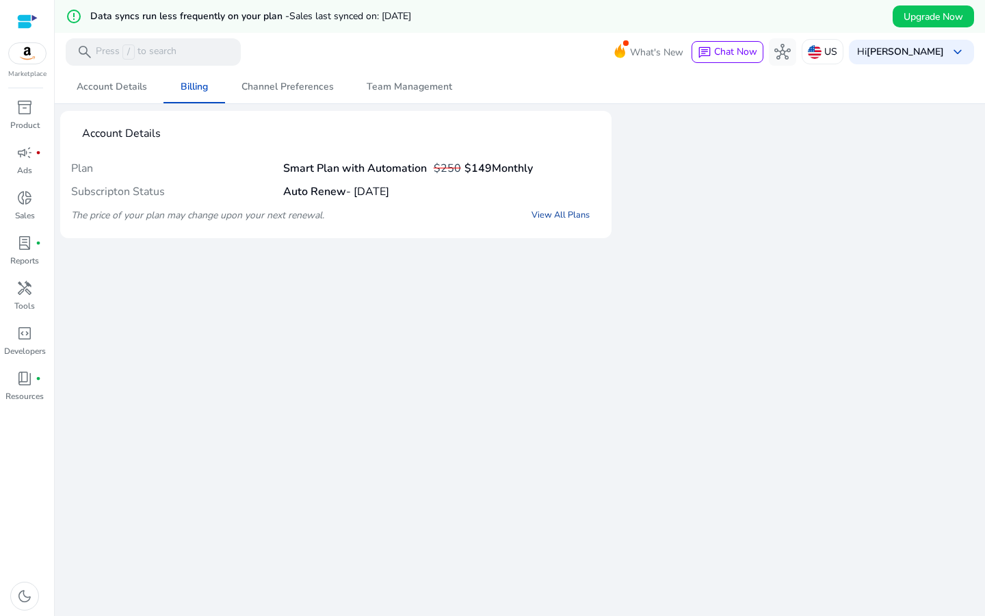
click at [574, 213] on link "View All Plans" at bounding box center [560, 214] width 80 height 25
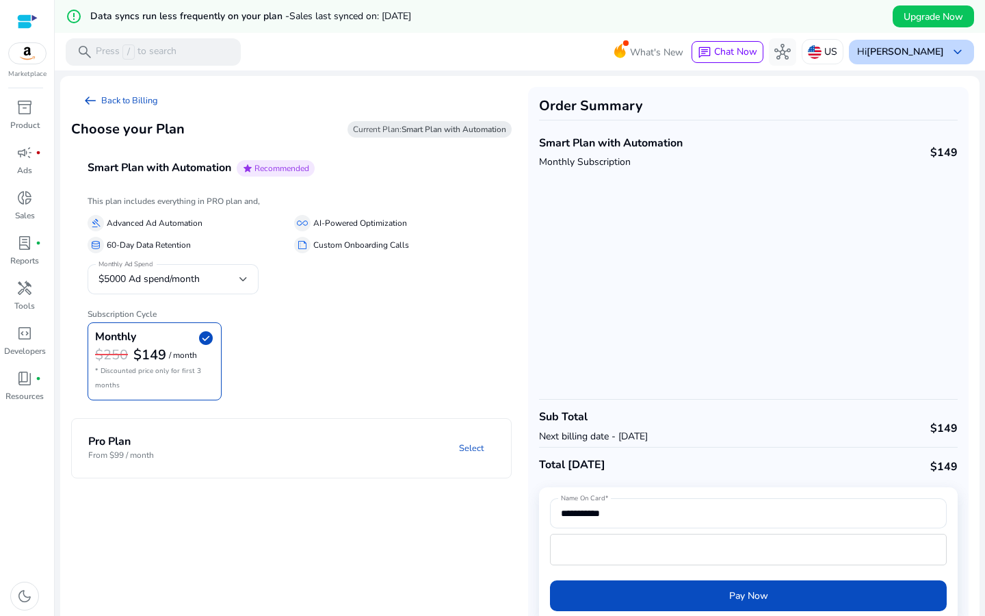
click at [955, 50] on span "keyboard_arrow_down" at bounding box center [957, 52] width 16 height 16
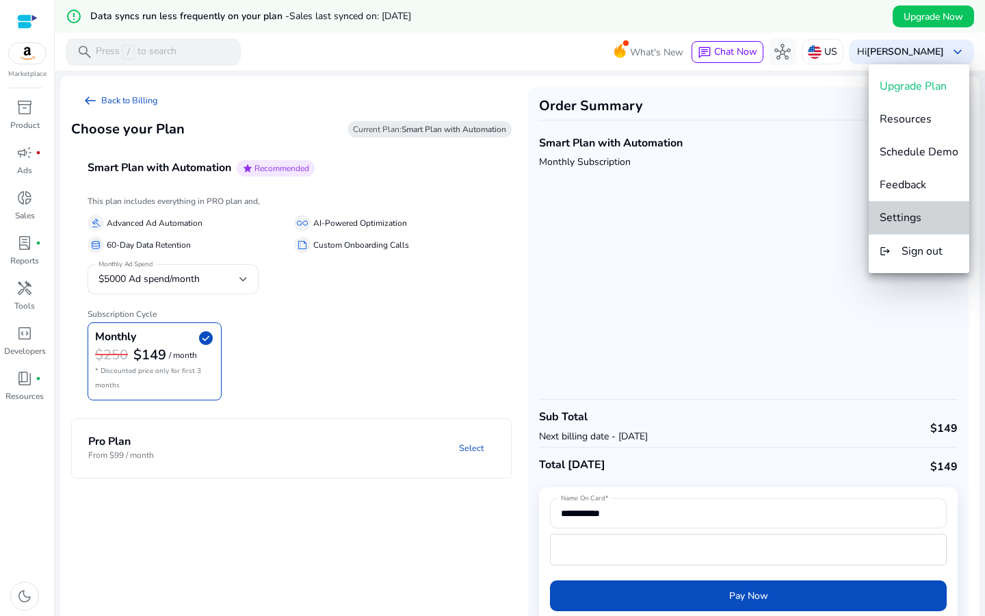
click at [925, 217] on span "Settings" at bounding box center [919, 217] width 79 height 15
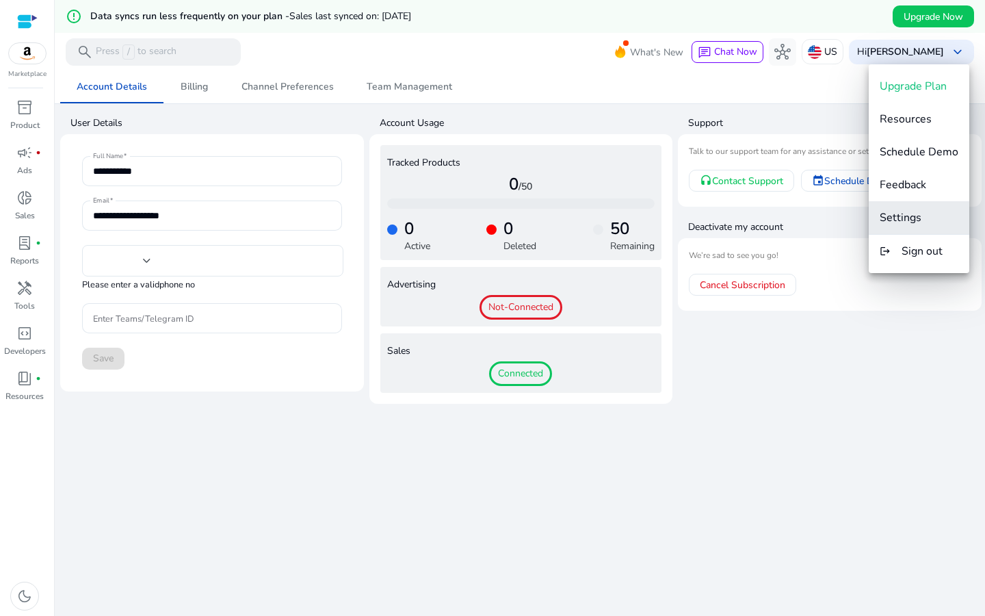
type input "**"
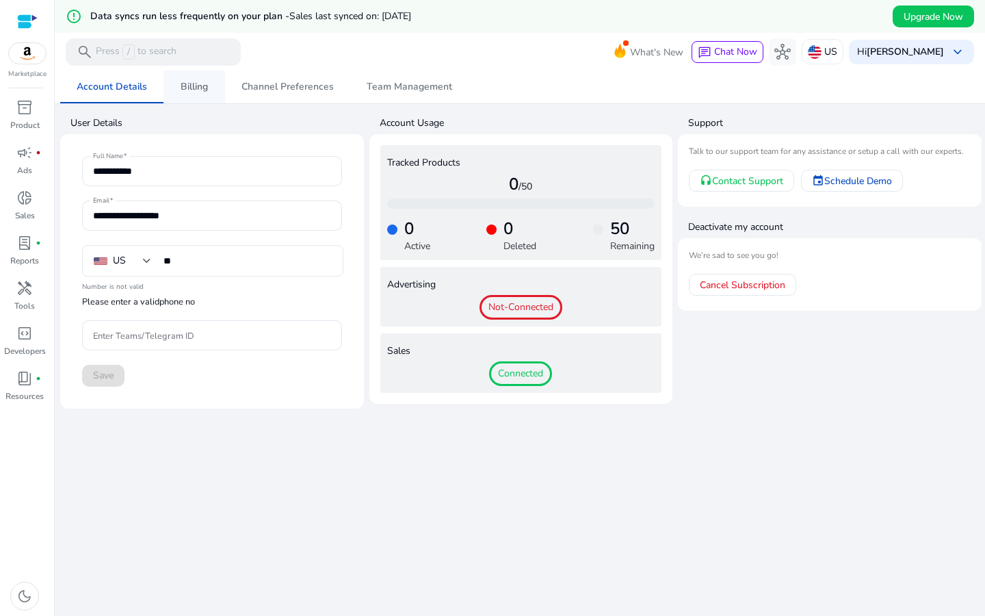
click at [198, 86] on span "Billing" at bounding box center [194, 87] width 27 height 10
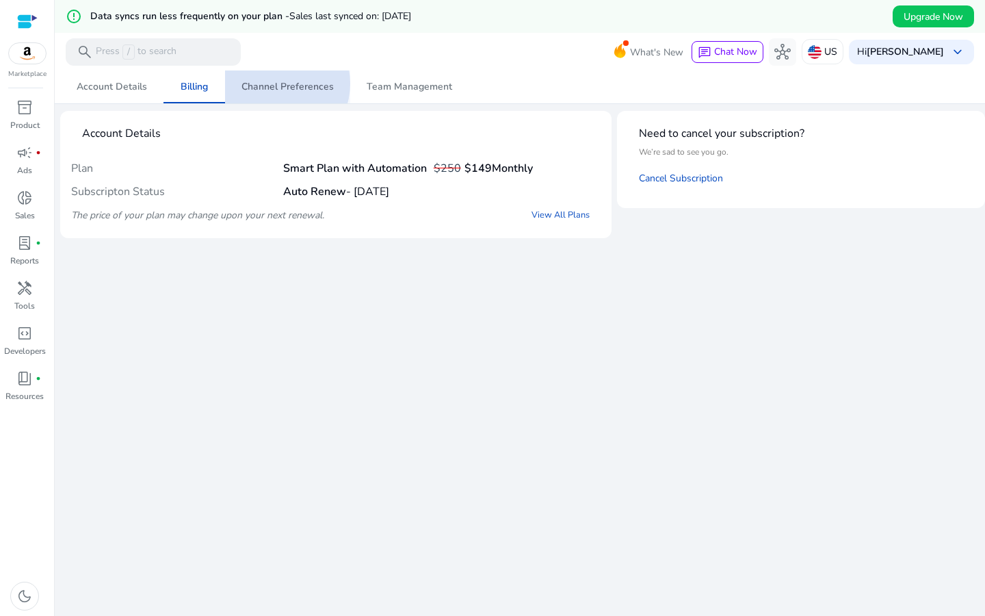
click at [272, 83] on span "Channel Preferences" at bounding box center [287, 87] width 92 height 10
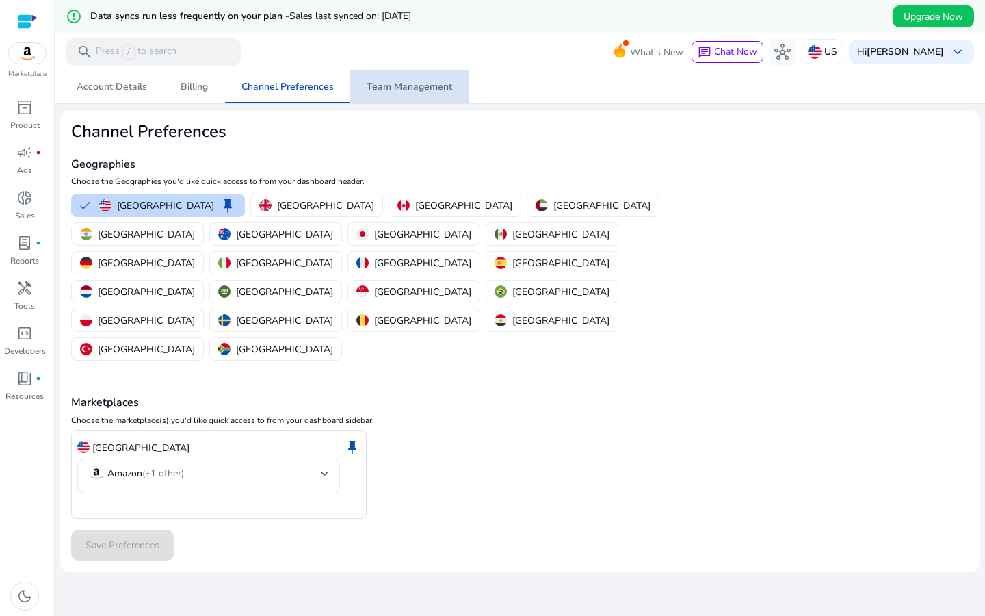
click at [417, 82] on span "Team Management" at bounding box center [409, 87] width 85 height 10
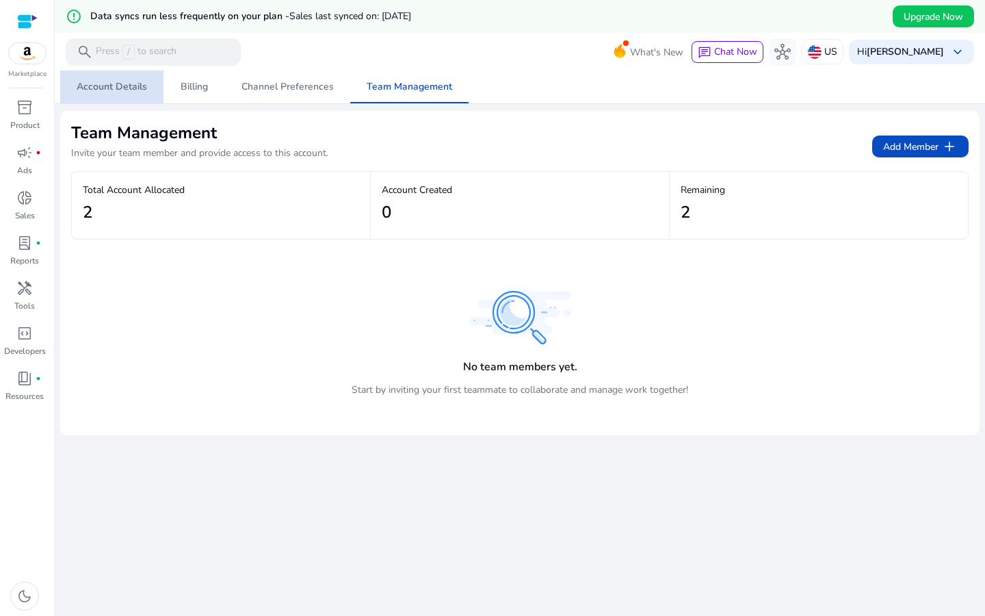
click at [130, 94] on span "Account Details" at bounding box center [112, 86] width 70 height 33
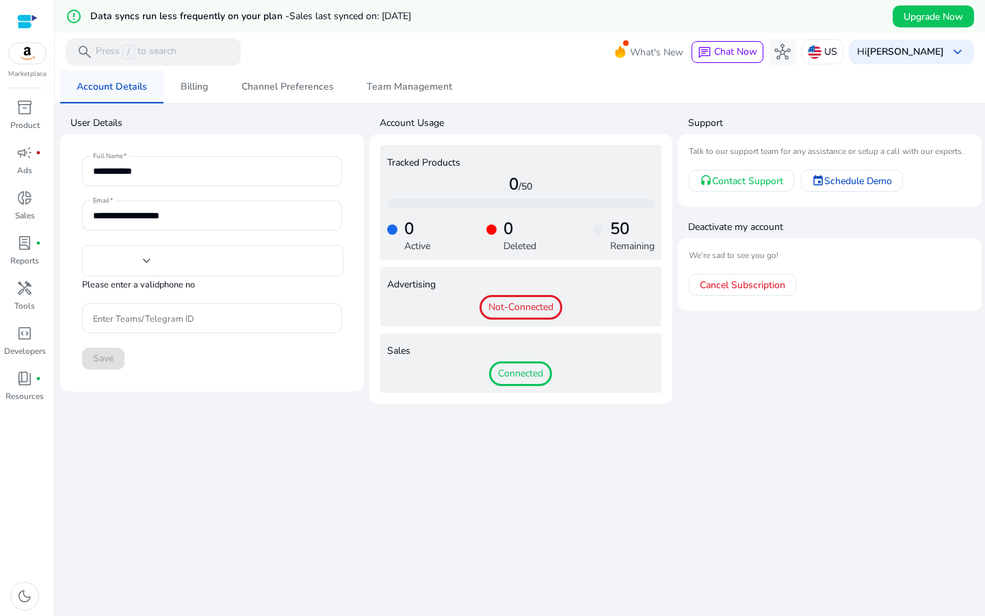
type input "**"
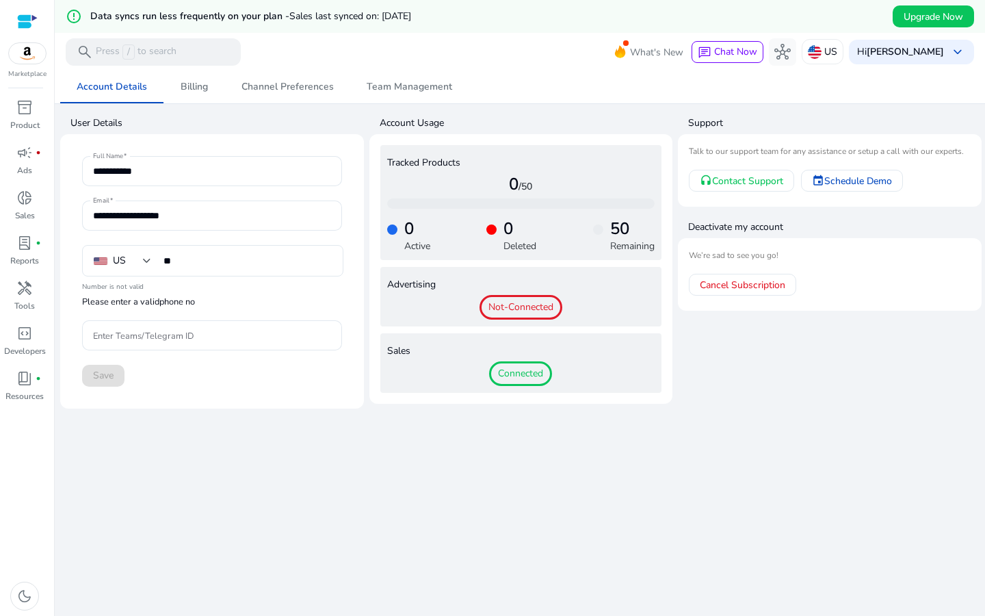
click at [19, 21] on div at bounding box center [27, 22] width 21 height 16
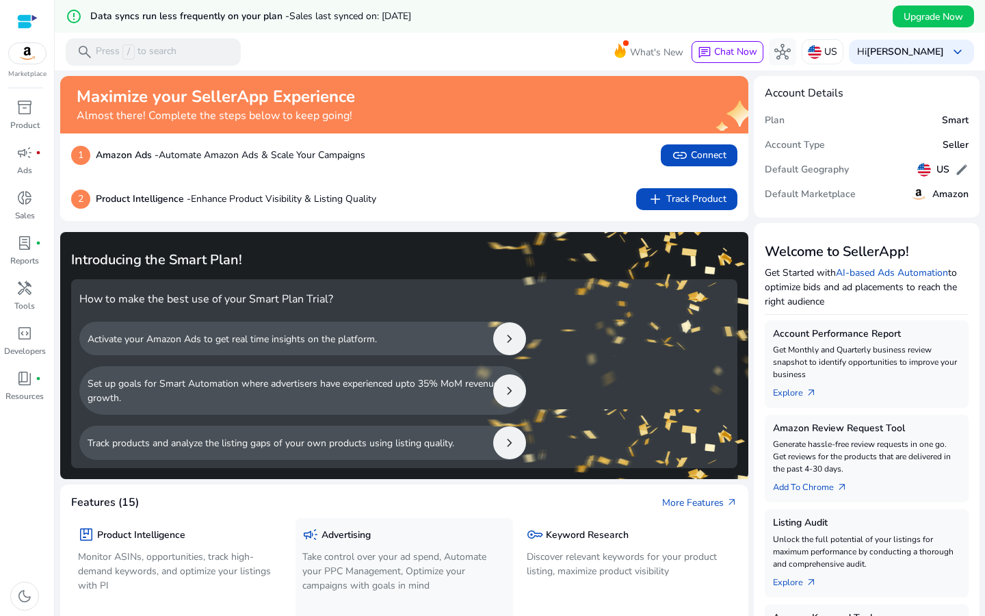
click at [508, 605] on div "campaign Advertising Take control over your ad spend, Automate your PPC Managem…" at bounding box center [403, 578] width 217 height 120
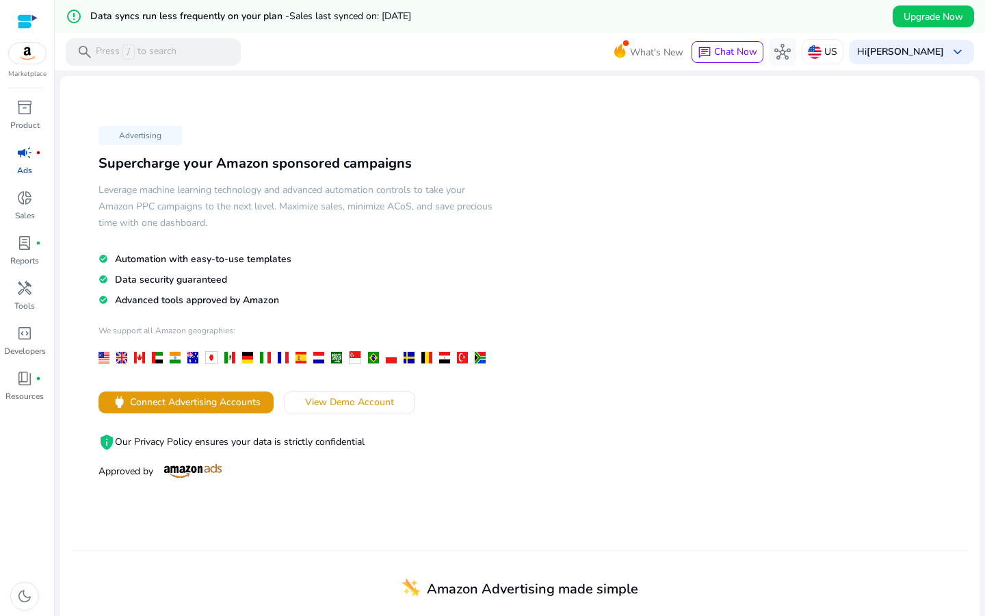
click at [29, 18] on div at bounding box center [27, 22] width 21 height 16
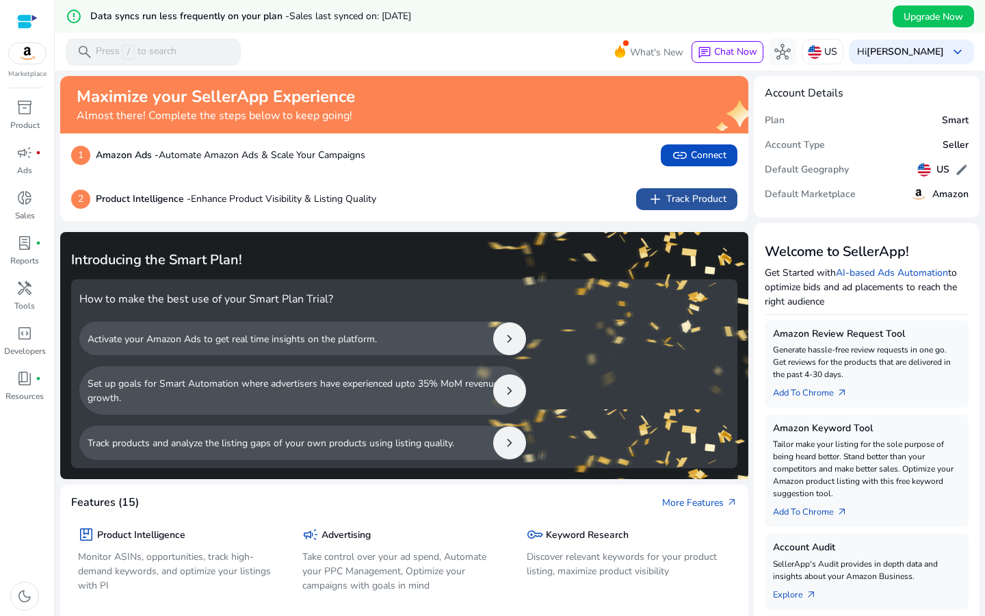
click at [695, 197] on span "add Track Product" at bounding box center [686, 199] width 79 height 16
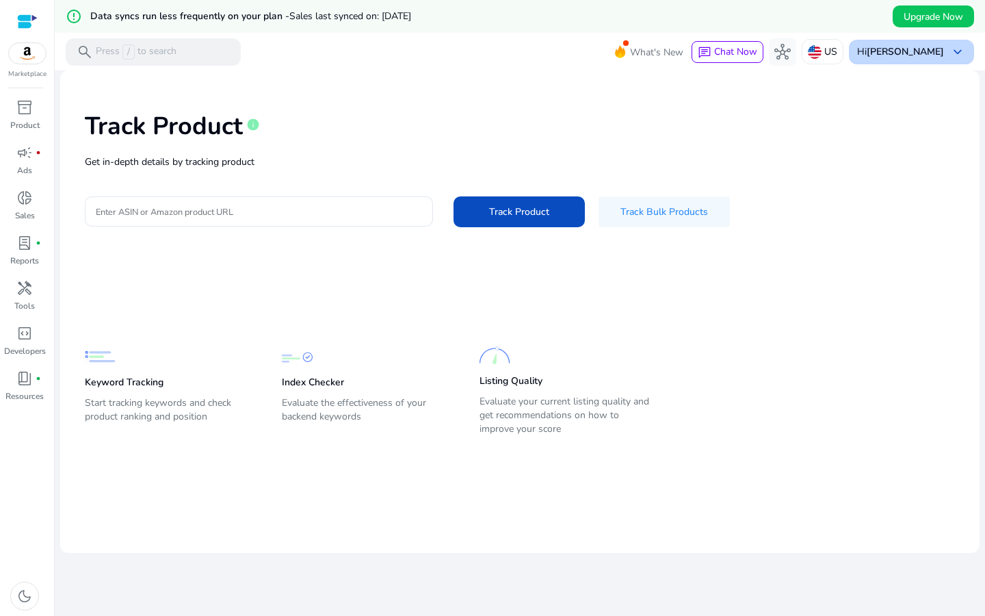
click at [955, 50] on span "keyboard_arrow_down" at bounding box center [957, 52] width 16 height 16
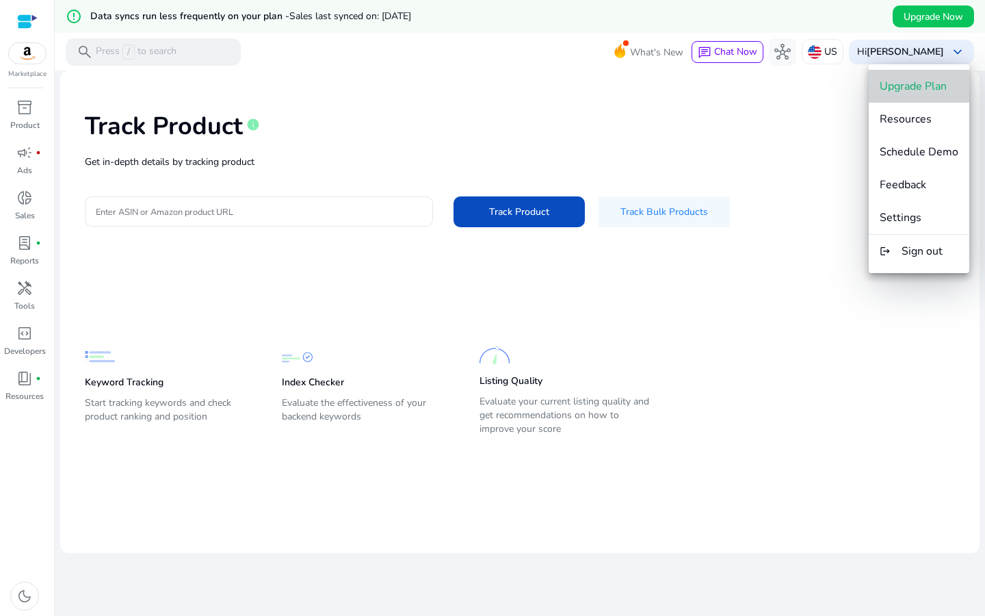
click at [942, 92] on span "Upgrade Plan" at bounding box center [913, 86] width 67 height 15
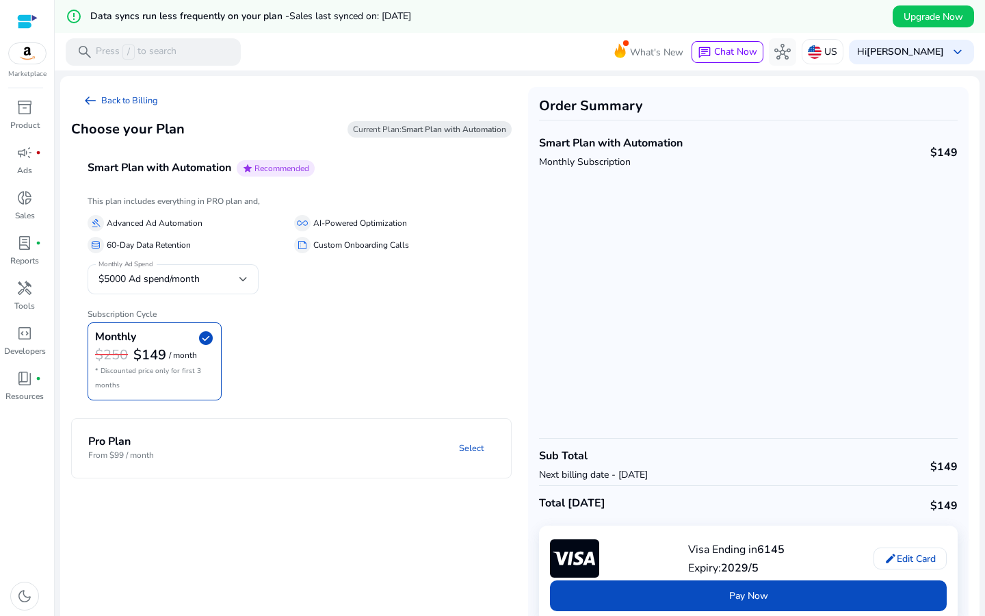
click at [292, 402] on div "This plan includes everything in PRO plan and, gavel Advanced Ad Automation all…" at bounding box center [291, 301] width 440 height 219
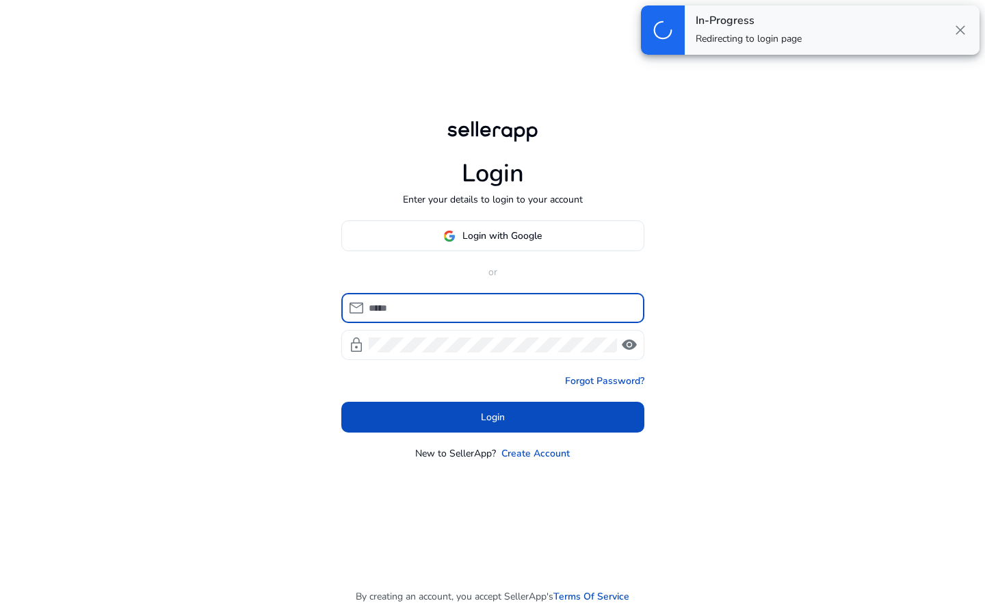
type input "**********"
click at [632, 343] on span "visibility" at bounding box center [629, 344] width 16 height 16
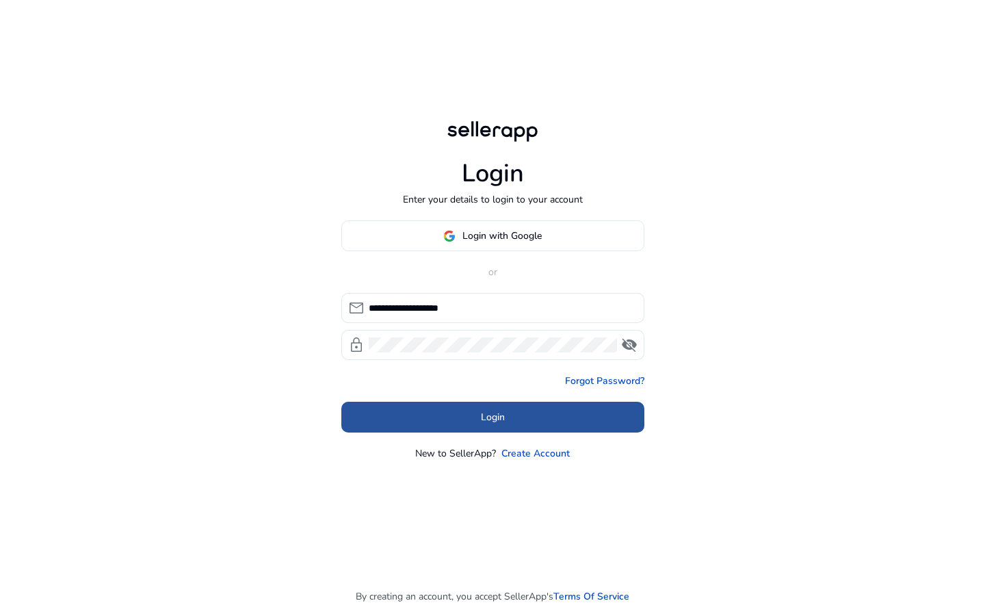
click at [491, 423] on span "Login" at bounding box center [493, 417] width 24 height 14
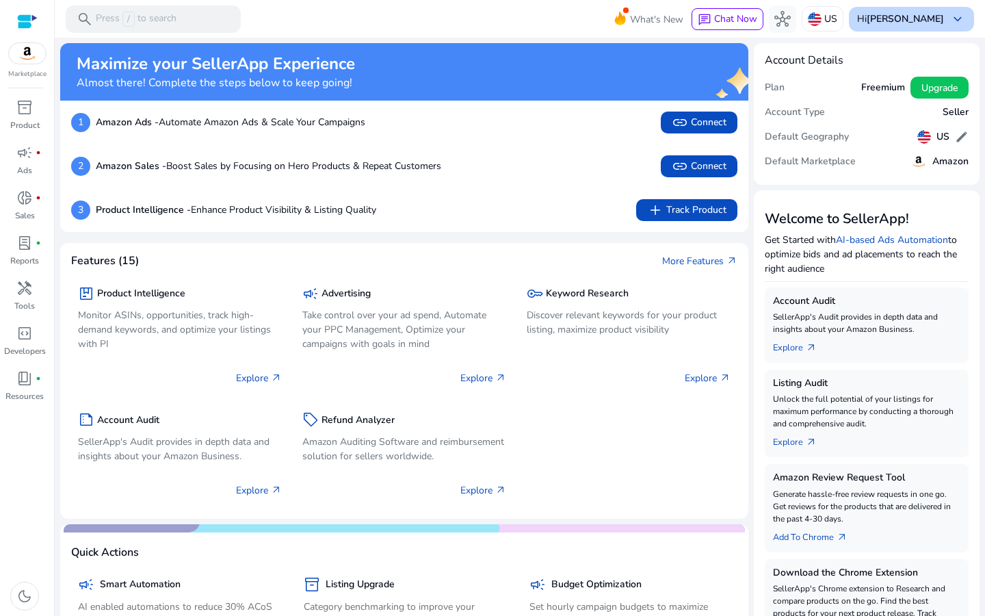
click at [952, 19] on span "keyboard_arrow_down" at bounding box center [957, 19] width 16 height 16
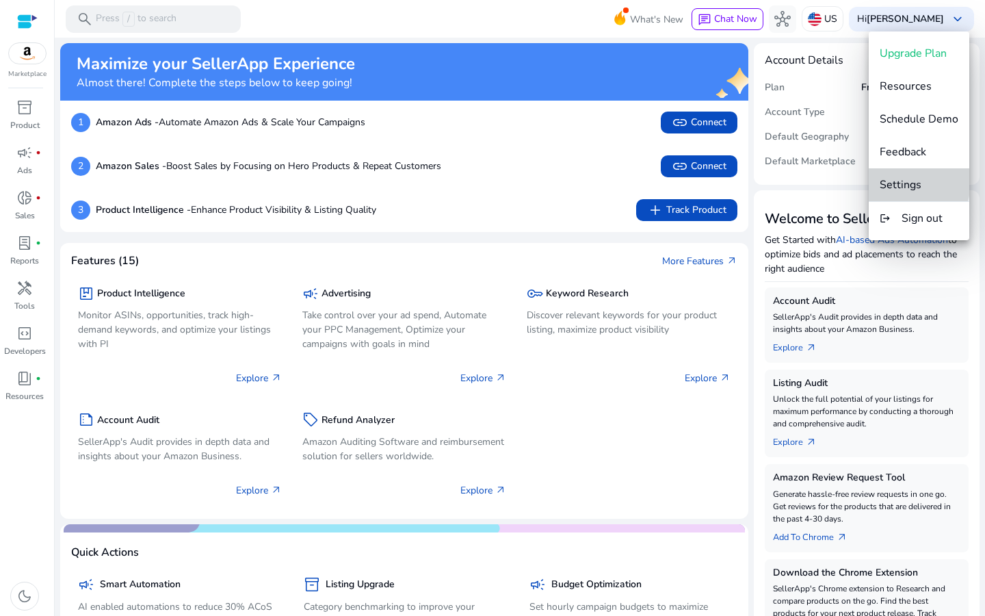
click at [891, 180] on span "Settings" at bounding box center [901, 184] width 42 height 15
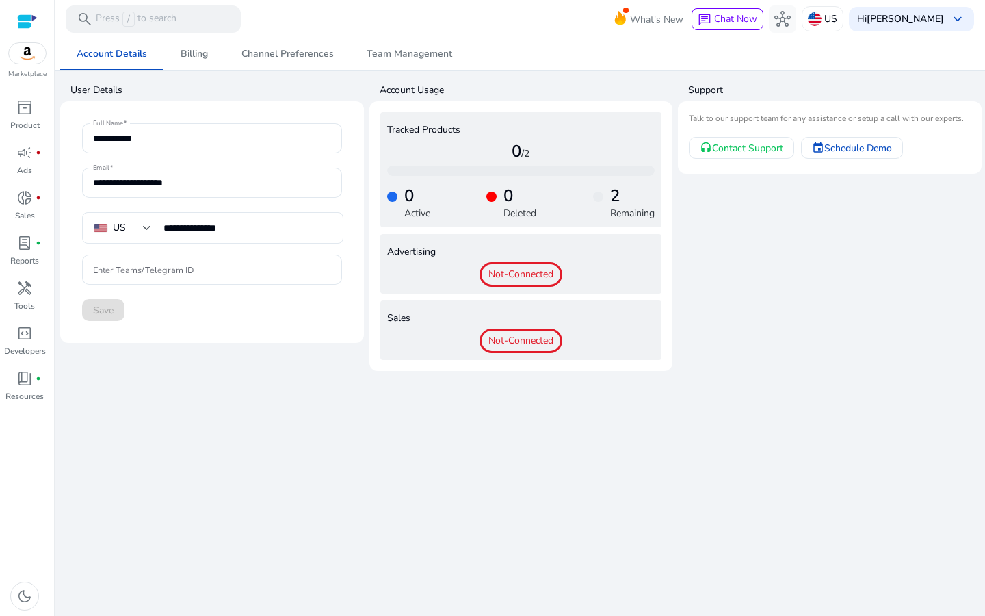
click at [105, 304] on div "Save" at bounding box center [212, 310] width 260 height 22
click at [158, 268] on input "Enter Teams/Telegram ID" at bounding box center [212, 269] width 238 height 15
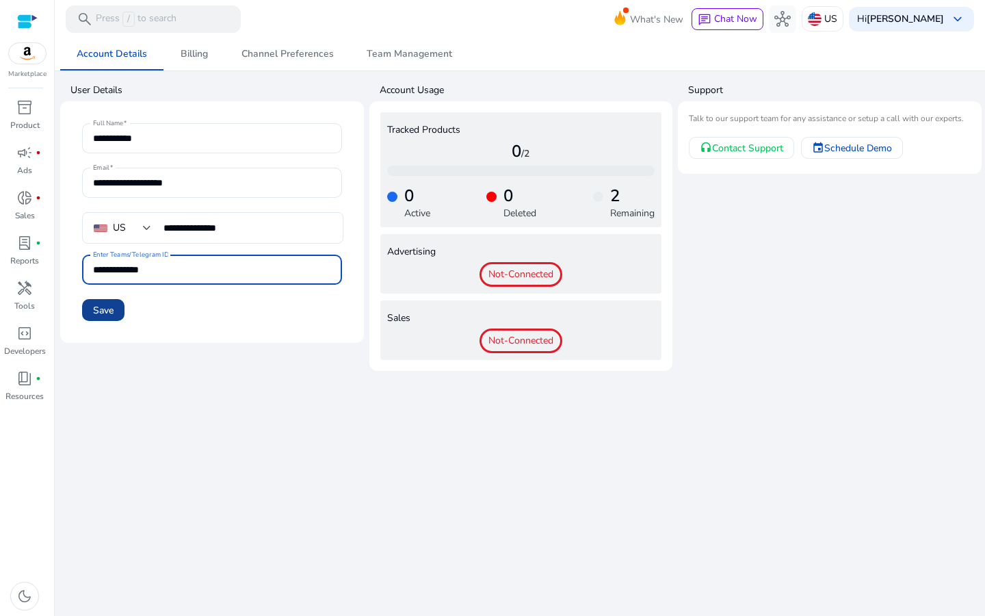
type input "**********"
click at [117, 317] on span at bounding box center [103, 309] width 42 height 33
click at [101, 310] on span "Save" at bounding box center [103, 310] width 21 height 14
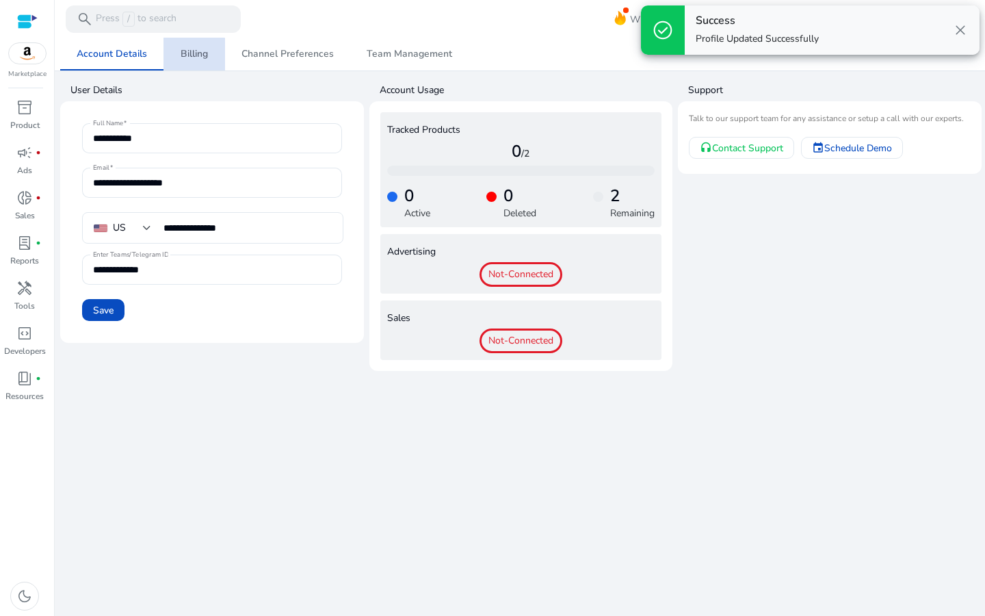
click at [191, 60] on span "Billing" at bounding box center [194, 54] width 27 height 33
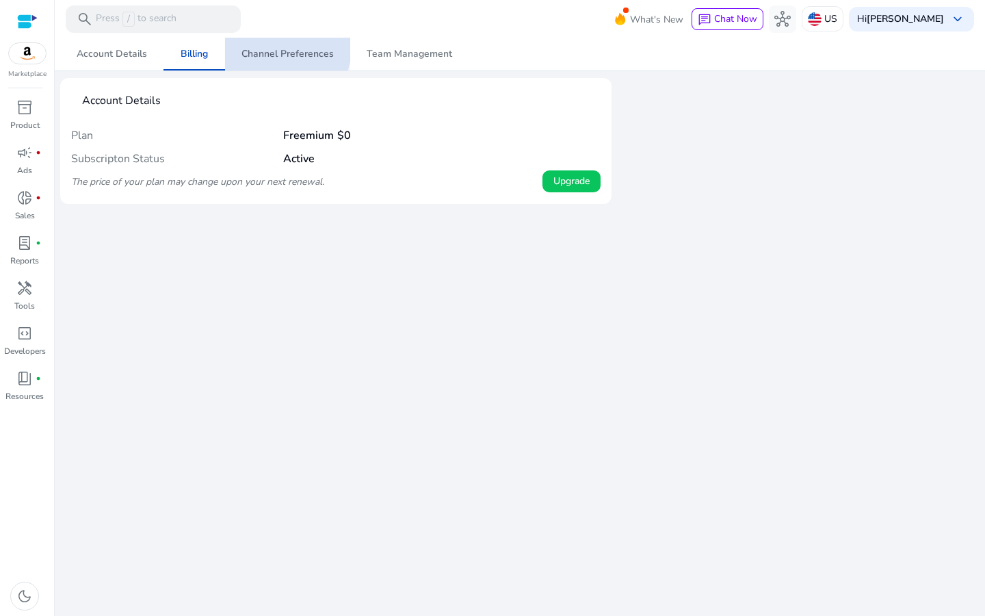
click at [274, 49] on span "Channel Preferences" at bounding box center [287, 54] width 92 height 10
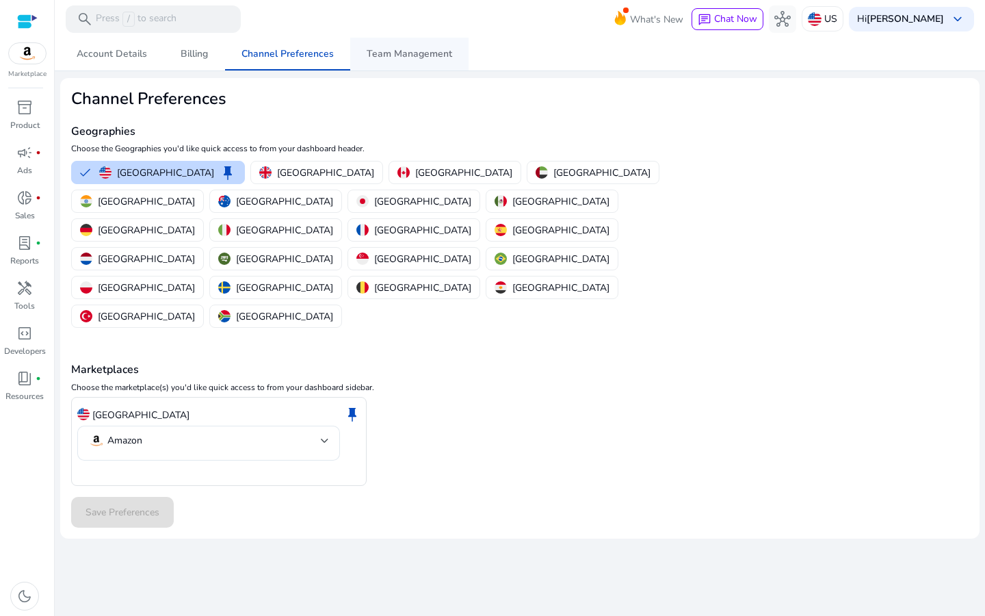
click at [399, 52] on span "Team Management" at bounding box center [409, 54] width 85 height 10
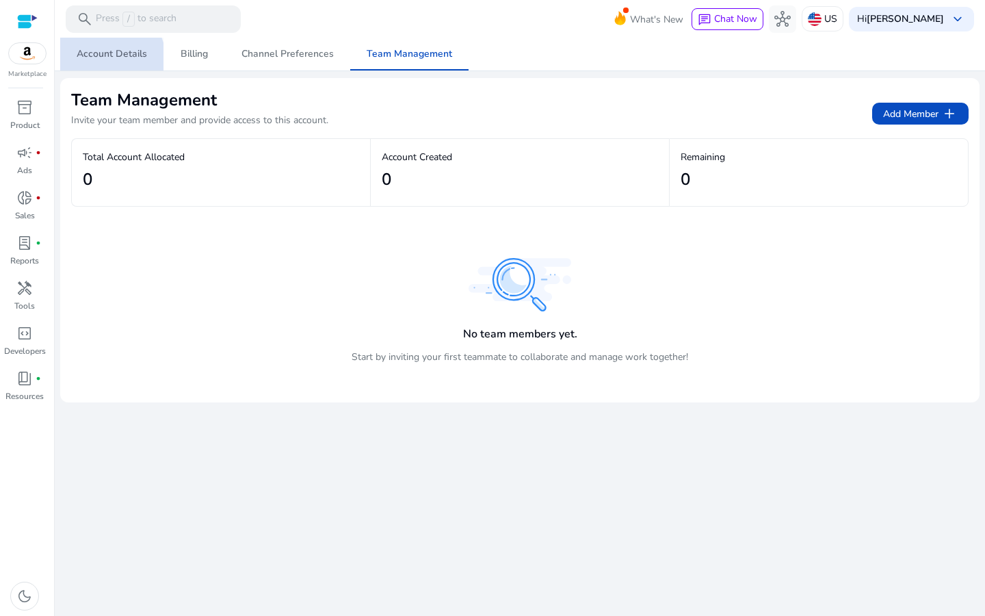
click at [100, 62] on span "Account Details" at bounding box center [112, 54] width 70 height 33
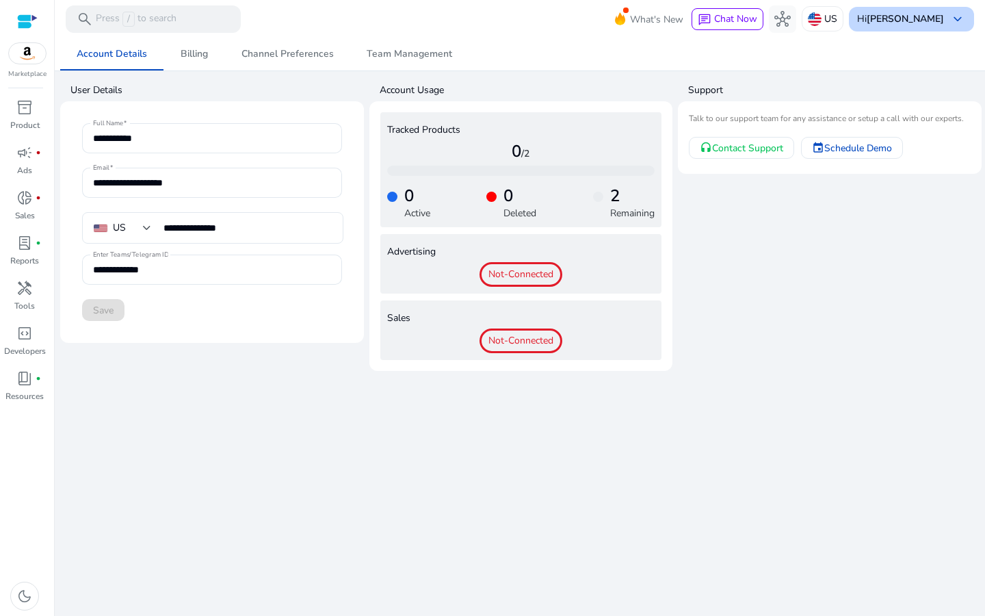
click at [951, 17] on span "keyboard_arrow_down" at bounding box center [957, 19] width 16 height 16
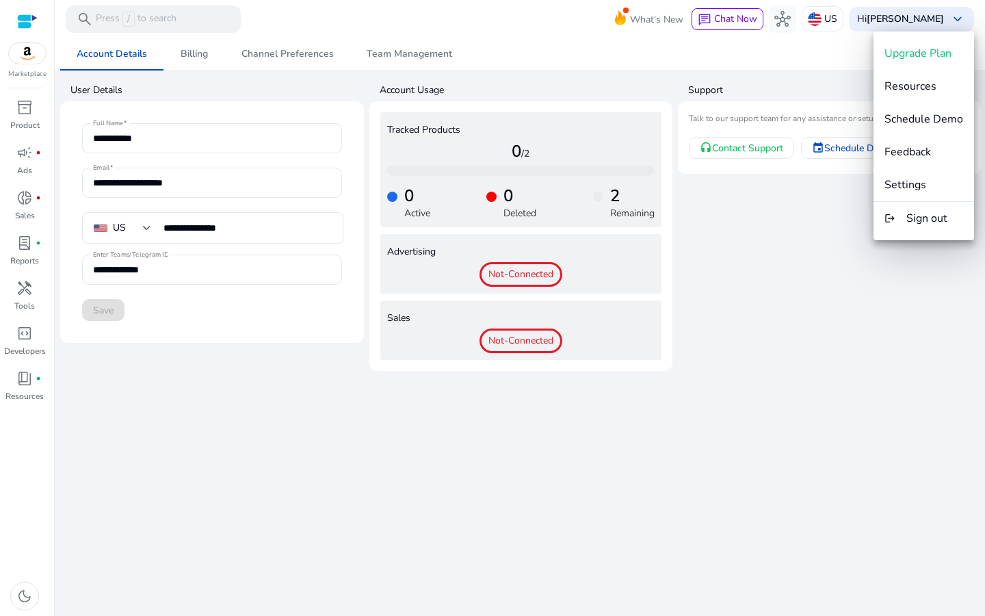
click at [25, 23] on div at bounding box center [492, 308] width 985 height 616
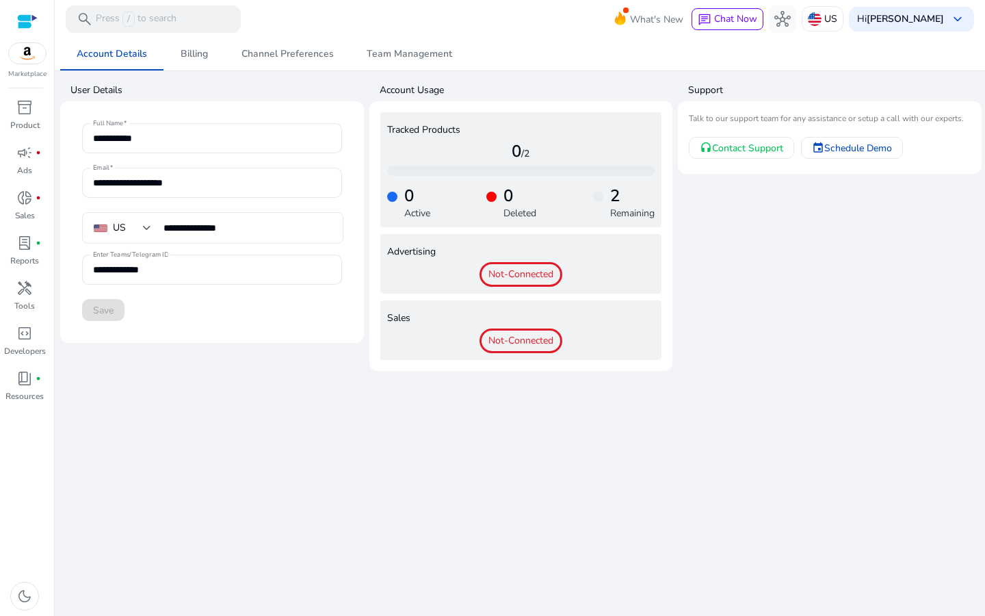
click at [25, 20] on div at bounding box center [27, 22] width 21 height 16
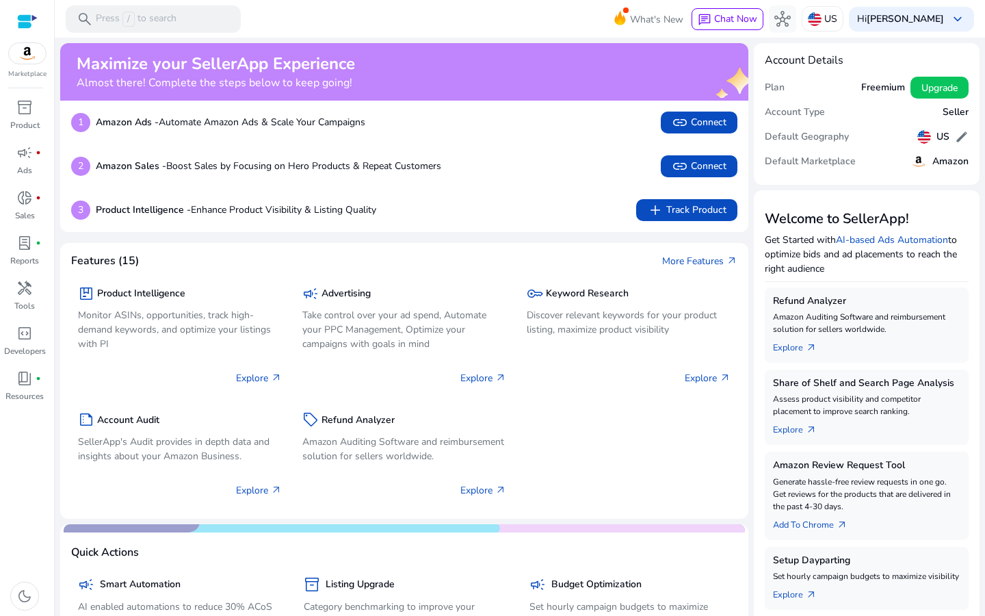
click at [25, 66] on div "Marketplace" at bounding box center [27, 39] width 54 height 79
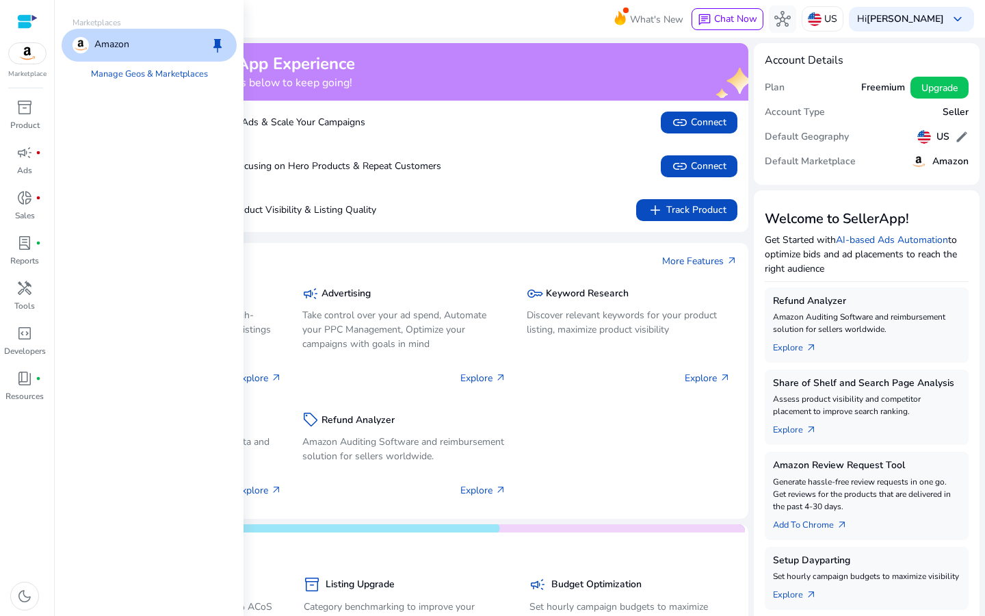
click at [148, 49] on div "Amazon keep" at bounding box center [149, 45] width 175 height 33
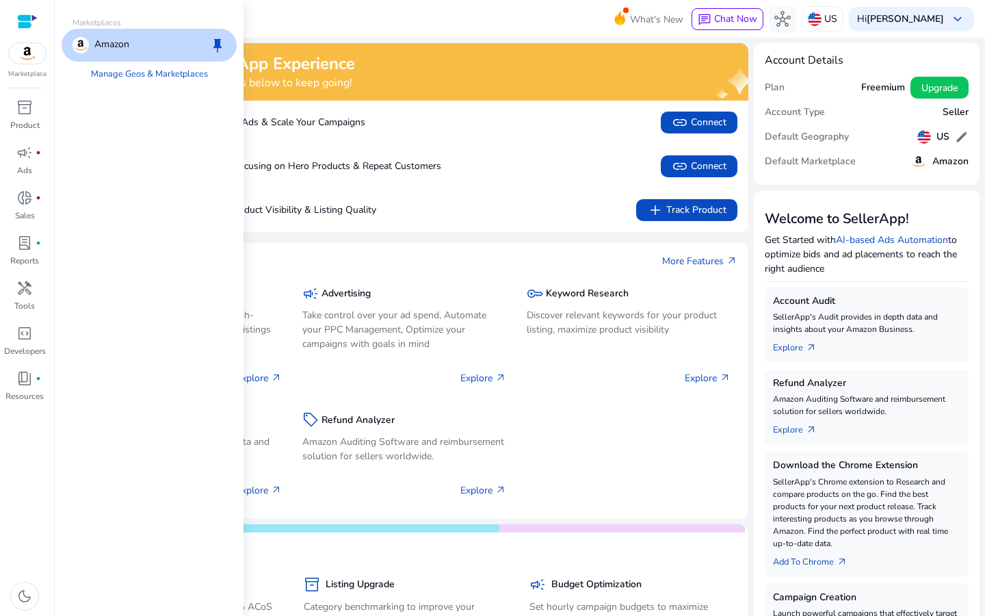
click at [32, 57] on img at bounding box center [27, 53] width 37 height 21
click at [137, 74] on link "Manage Geos & Marketplaces" at bounding box center [149, 74] width 139 height 25
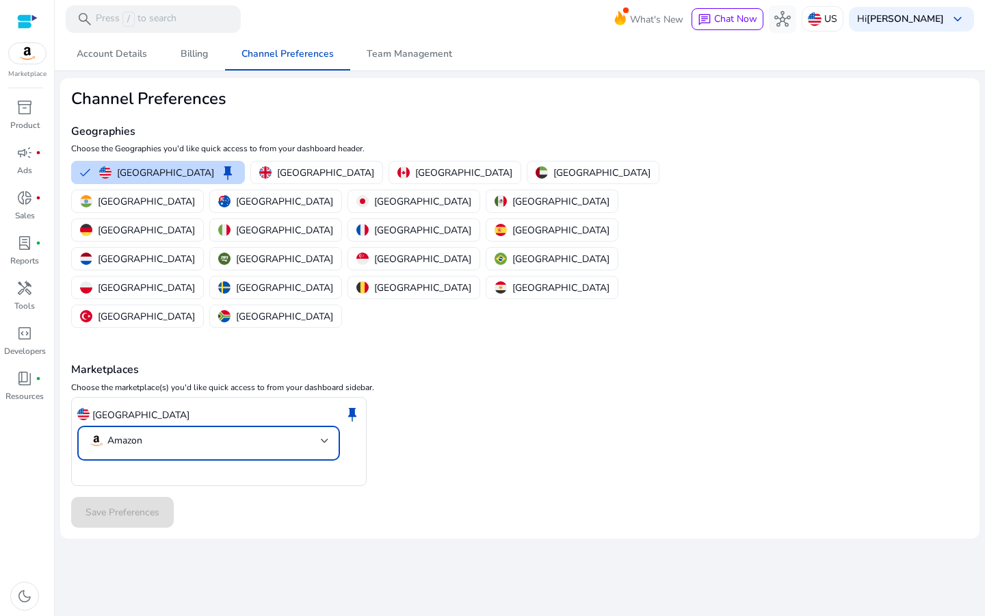
click at [228, 432] on mat-select-trigger "Amazon" at bounding box center [204, 440] width 233 height 16
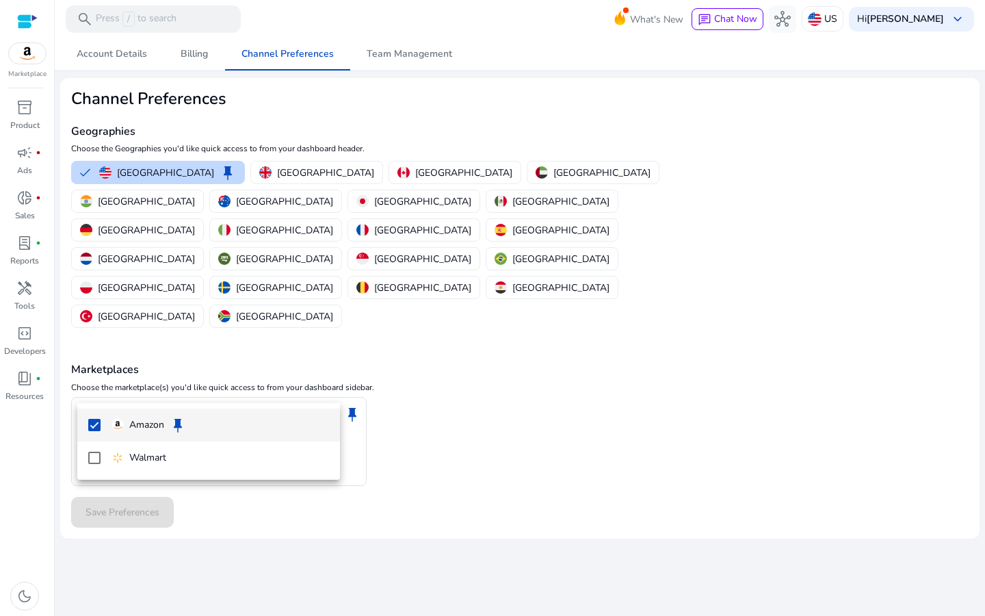
click at [353, 92] on div at bounding box center [492, 308] width 985 height 616
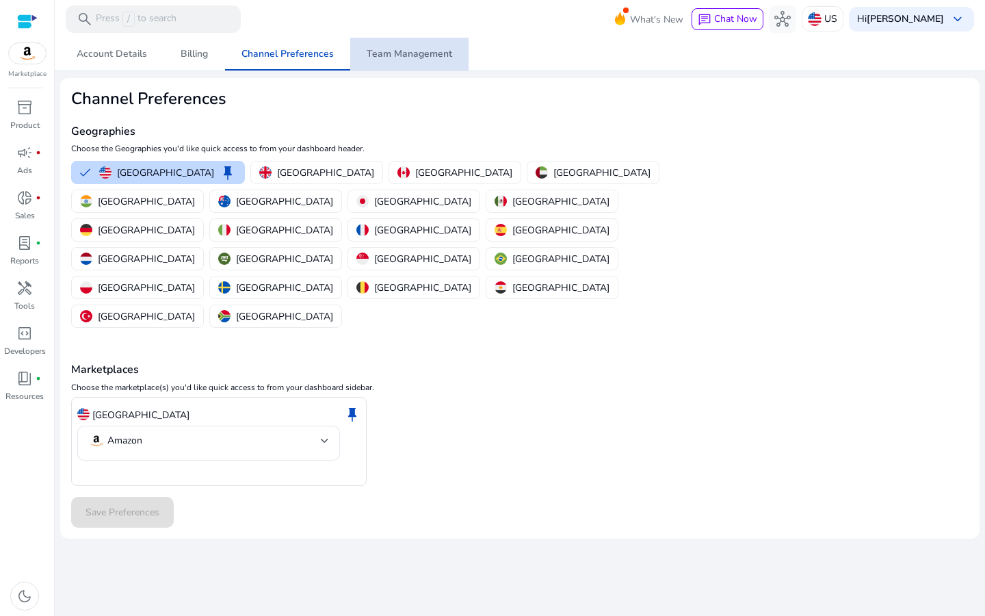
click at [412, 52] on span "Team Management" at bounding box center [409, 54] width 85 height 10
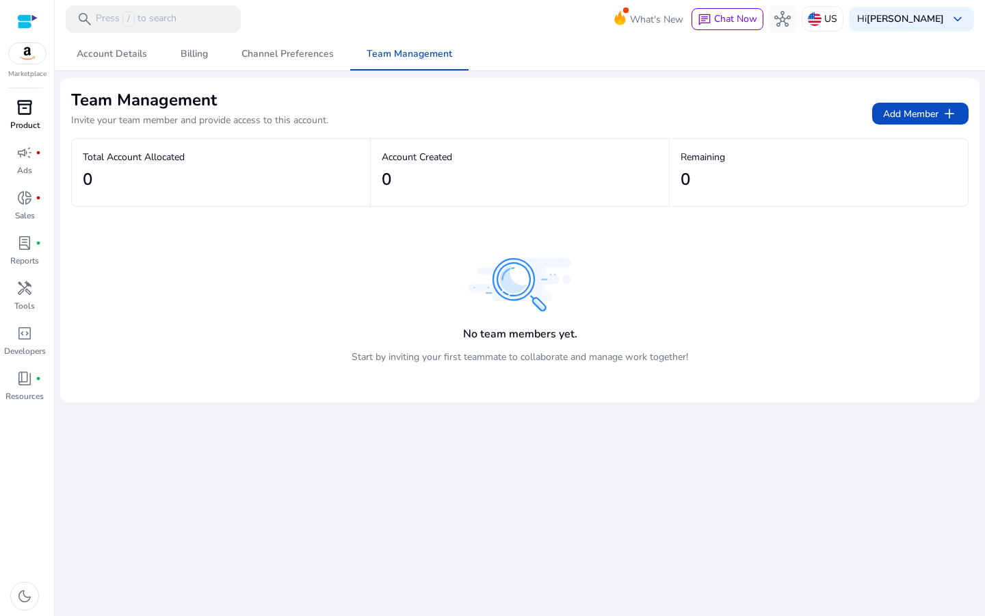
click at [25, 131] on p "Product" at bounding box center [24, 125] width 29 height 12
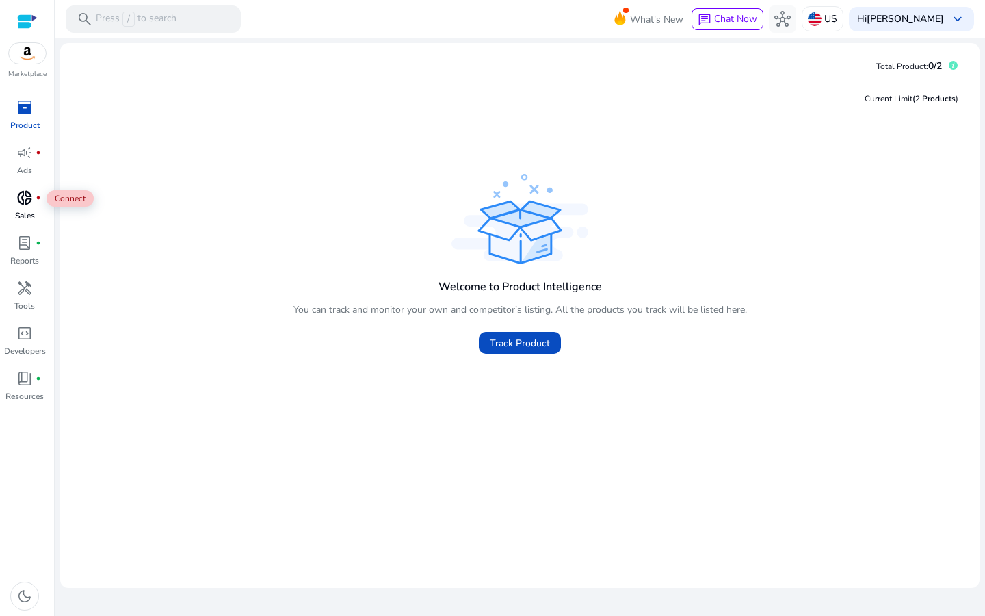
click at [21, 207] on div "donut_small fiber_manual_record" at bounding box center [24, 198] width 38 height 22
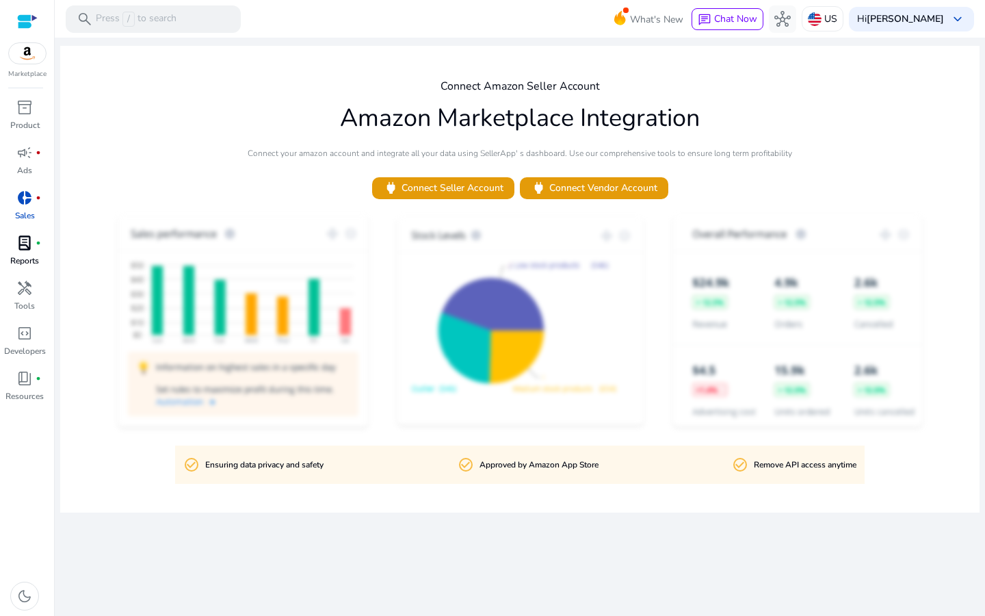
click at [19, 258] on p "Reports" at bounding box center [24, 260] width 29 height 12
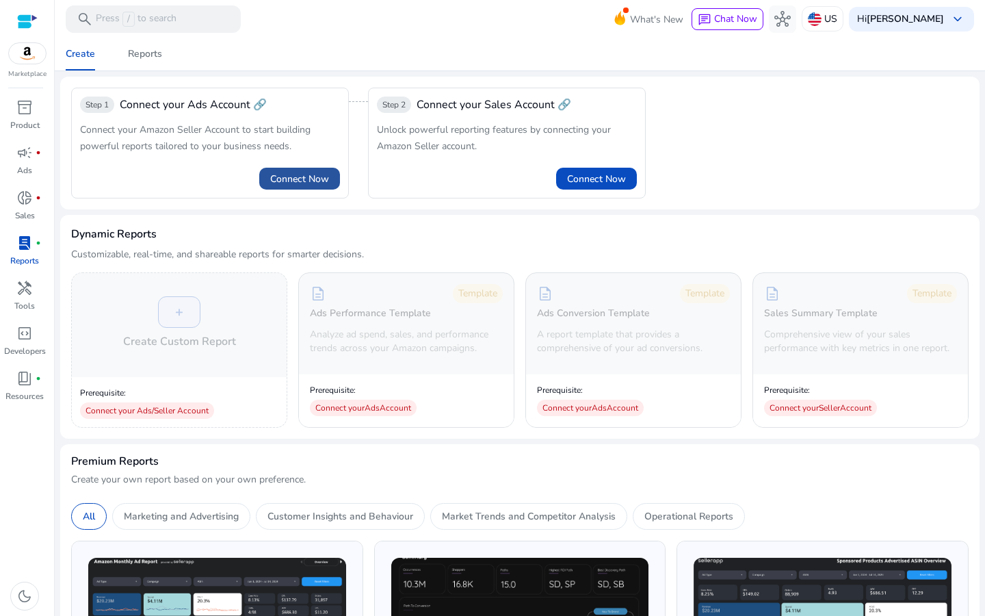
click at [316, 183] on span "Connect Now" at bounding box center [299, 179] width 59 height 14
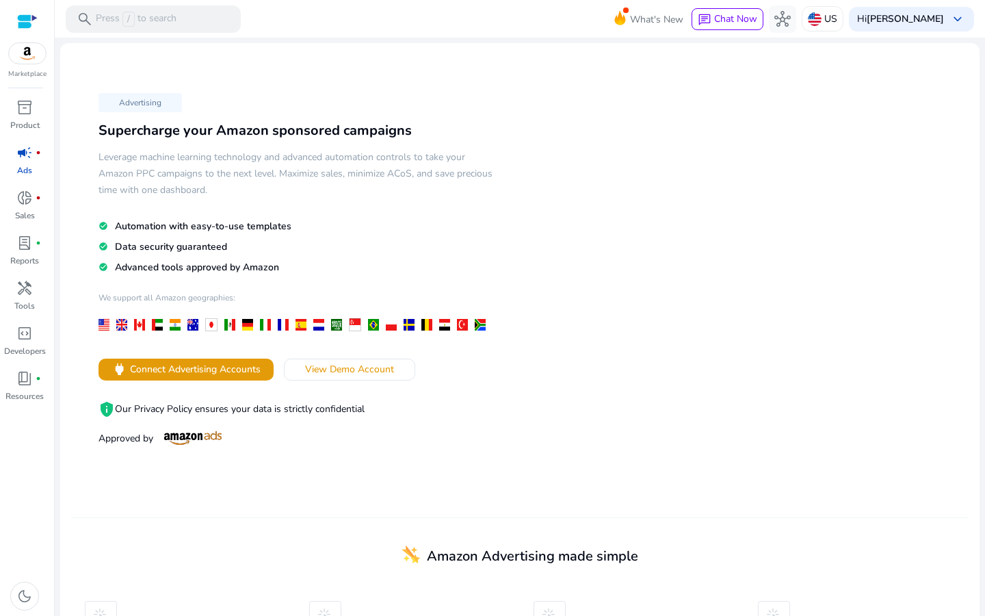
click at [18, 19] on div at bounding box center [27, 22] width 21 height 16
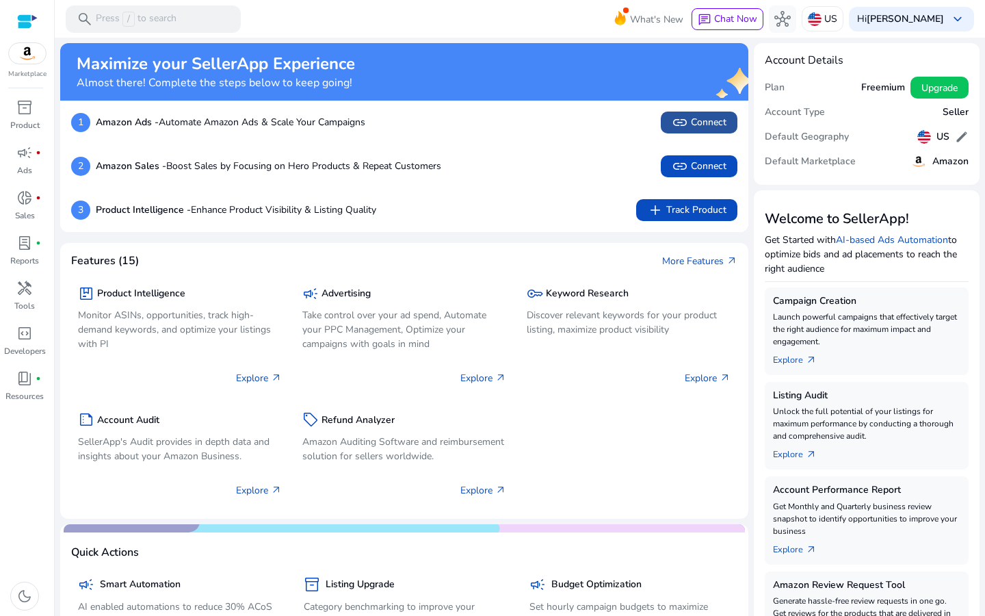
click at [702, 122] on span "link Connect" at bounding box center [699, 122] width 55 height 16
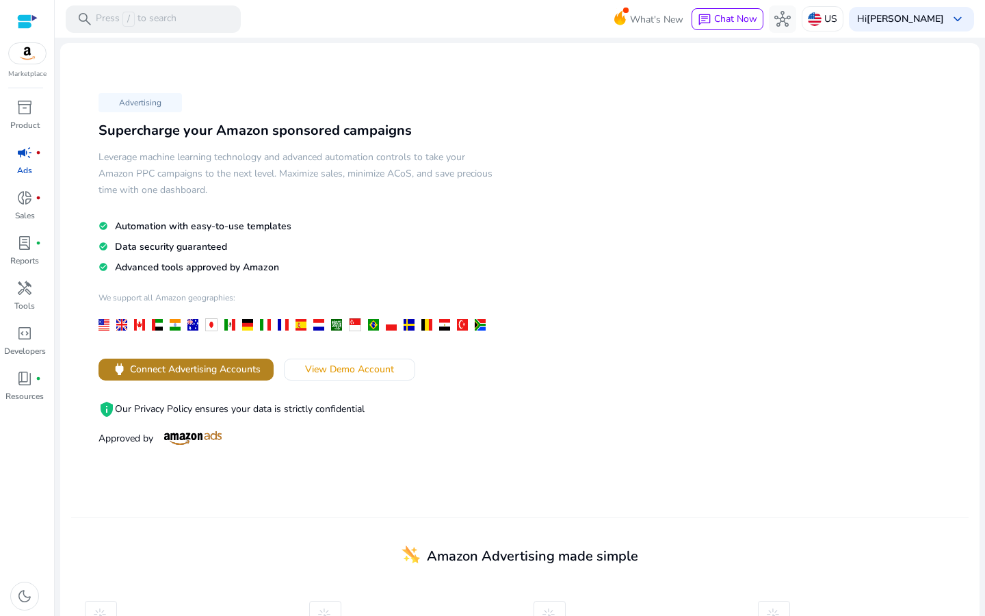
click at [202, 373] on span "Connect Advertising Accounts" at bounding box center [195, 369] width 131 height 14
